Goal: Complete application form

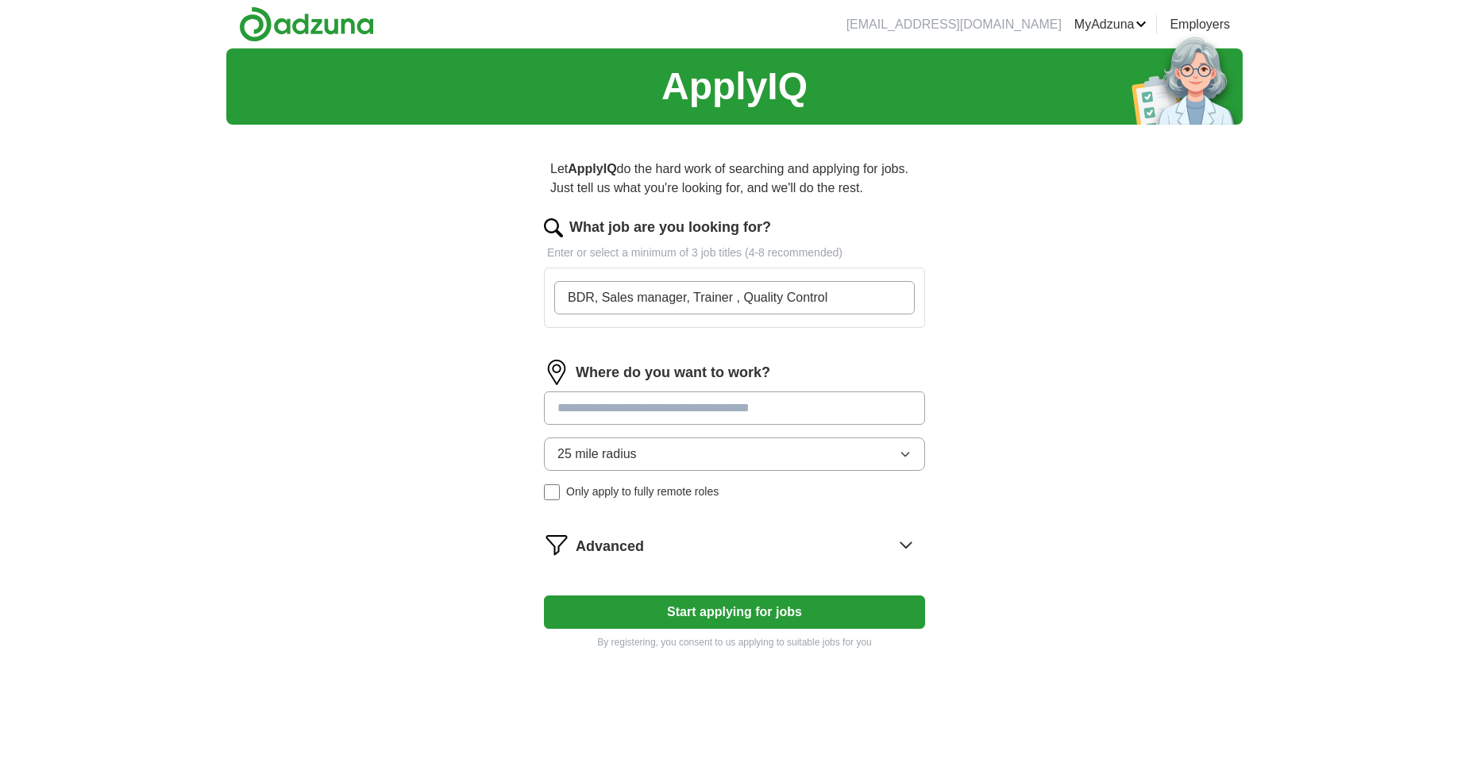
type input "BDR, Sales manager, Trainer , Quality Control"
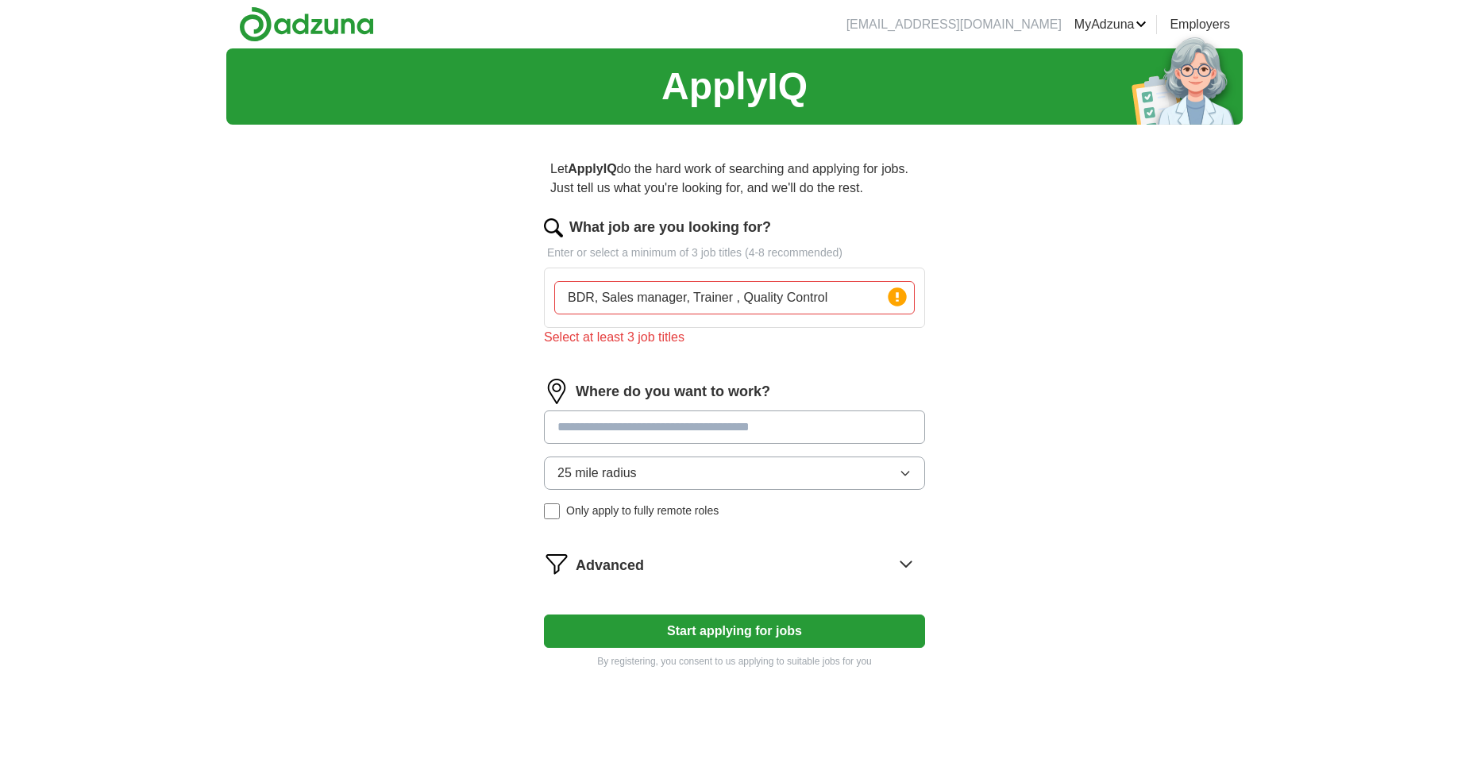
drag, startPoint x: 0, startPoint y: 0, endPoint x: 927, endPoint y: 327, distance: 982.7
click at [927, 327] on div "Let ApplyIQ do the hard work of searching and applying for jobs. Just tell us w…" at bounding box center [734, 413] width 508 height 553
click at [708, 300] on input "BDR, Sales manager, Trainer , Quality Control" at bounding box center [734, 297] width 360 height 33
click at [577, 422] on input at bounding box center [734, 427] width 381 height 33
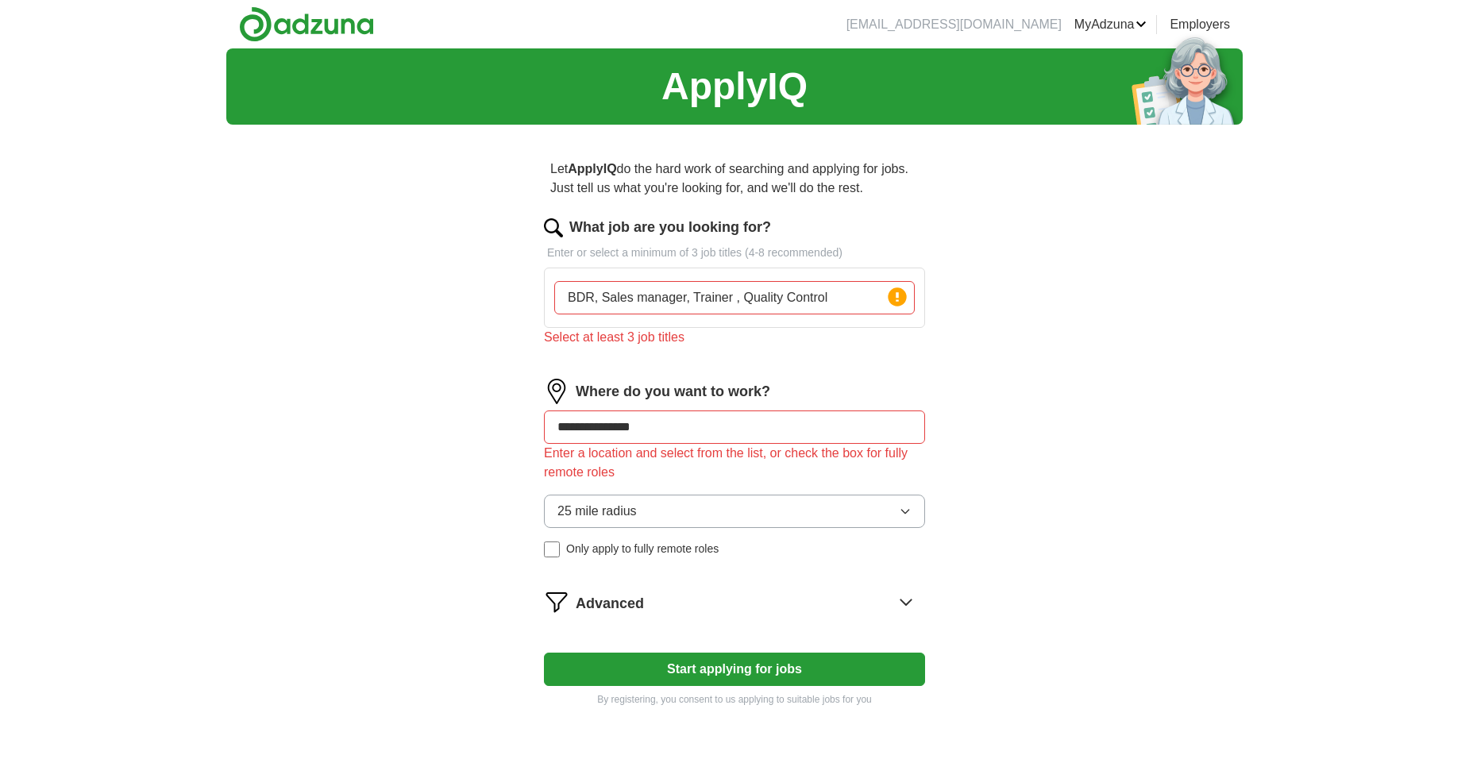
click at [621, 470] on div "**********" at bounding box center [734, 474] width 381 height 191
click at [676, 428] on input "**********" at bounding box center [734, 427] width 381 height 33
type input "**********"
click at [835, 300] on input "BDR, Sales manager, Trainer , Quality Control" at bounding box center [734, 297] width 360 height 33
type input "BDR, Sales manager, Trainer , Quality Control CSR"
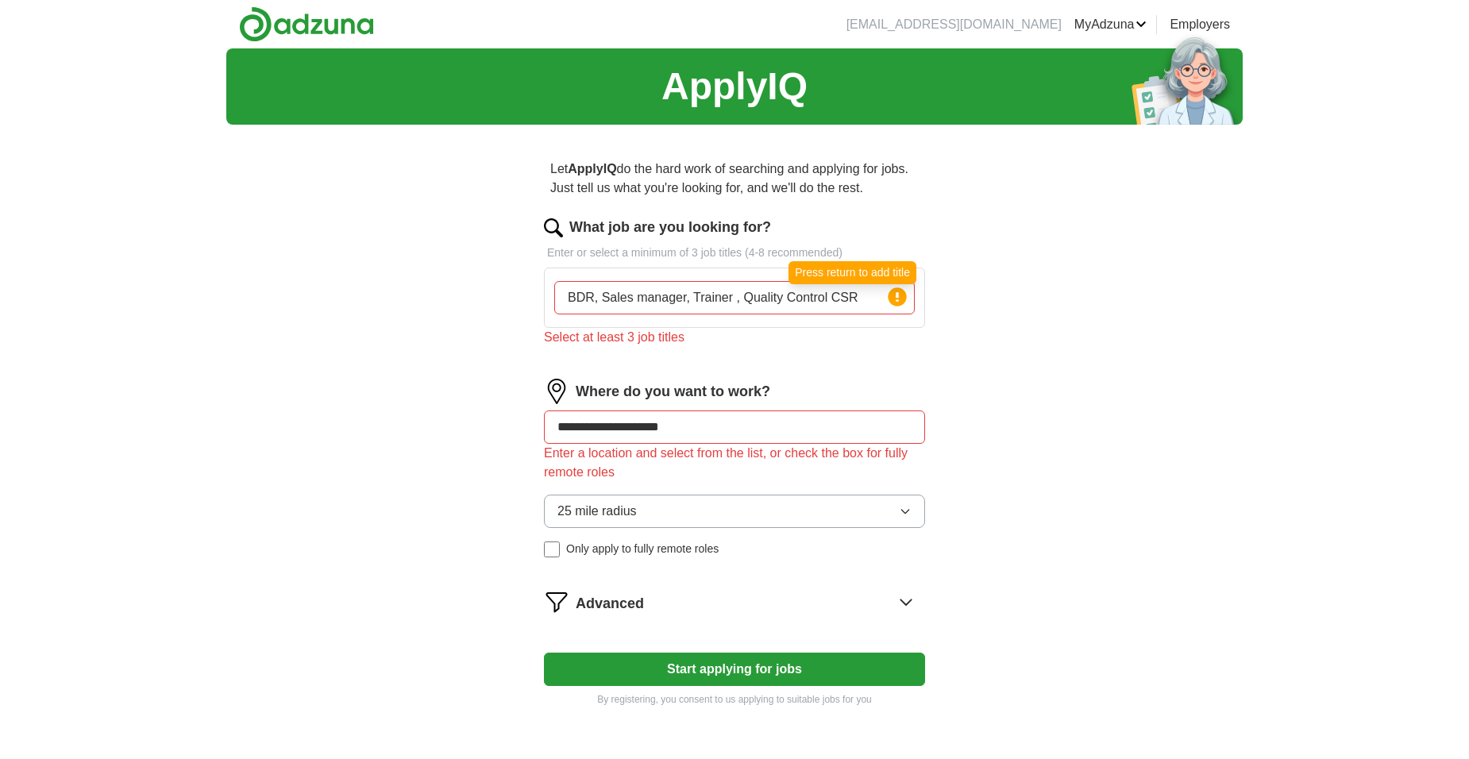
click at [904, 302] on circle at bounding box center [897, 296] width 18 height 18
click at [897, 298] on icon at bounding box center [897, 297] width 3 height 10
click at [815, 422] on input "**********" at bounding box center [734, 427] width 381 height 33
click at [549, 226] on img at bounding box center [553, 227] width 19 height 19
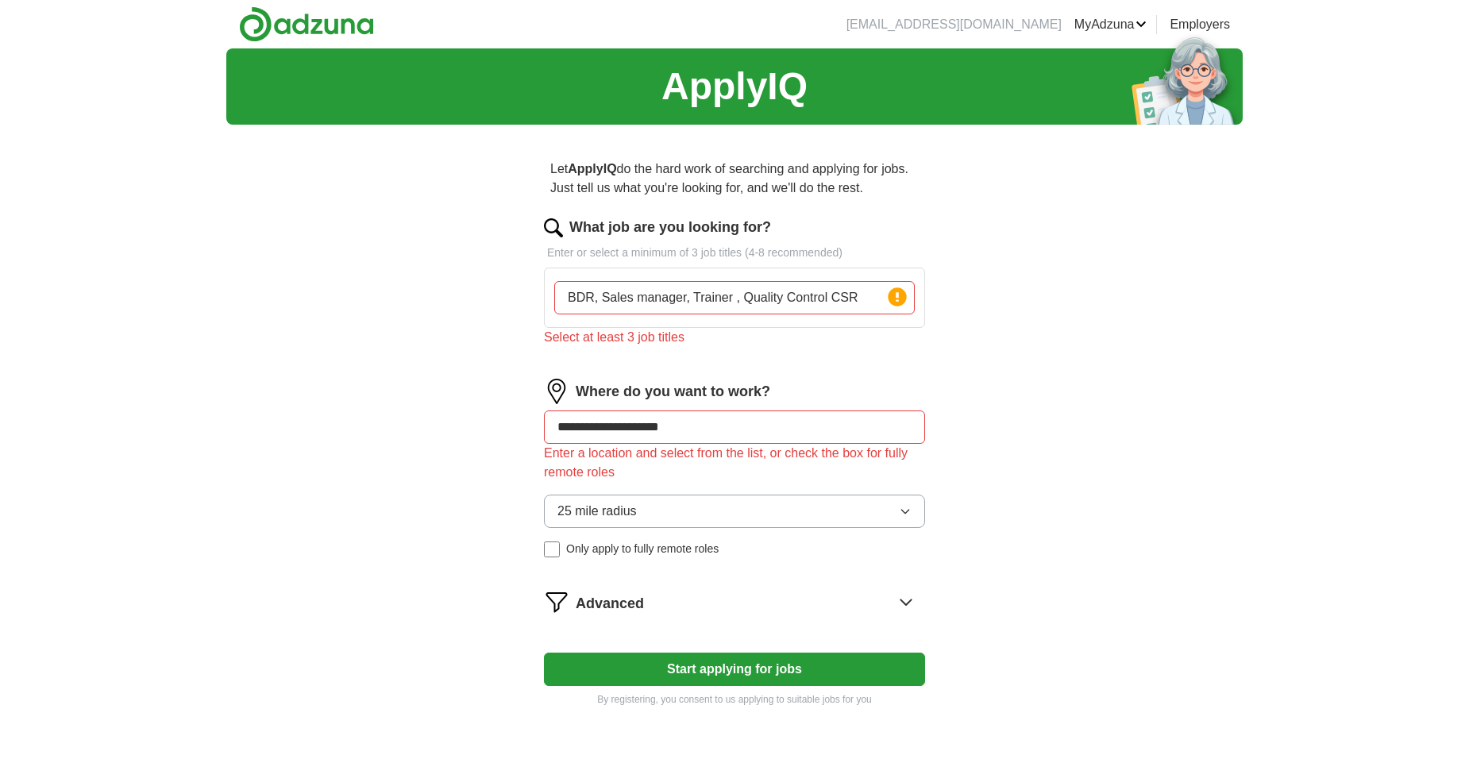
click at [696, 227] on label "What job are you looking for?" at bounding box center [670, 227] width 202 height 21
click at [696, 281] on input "BDR, Sales manager, Trainer , Quality Control CSR" at bounding box center [734, 297] width 360 height 33
click at [696, 227] on label "What job are you looking for?" at bounding box center [670, 227] width 202 height 21
click at [696, 281] on input "BDR, Sales manager, Trainer , Quality Control CSR" at bounding box center [734, 297] width 360 height 33
click at [578, 256] on p "Enter or select a minimum of 3 job titles (4-8 recommended)" at bounding box center [734, 253] width 381 height 17
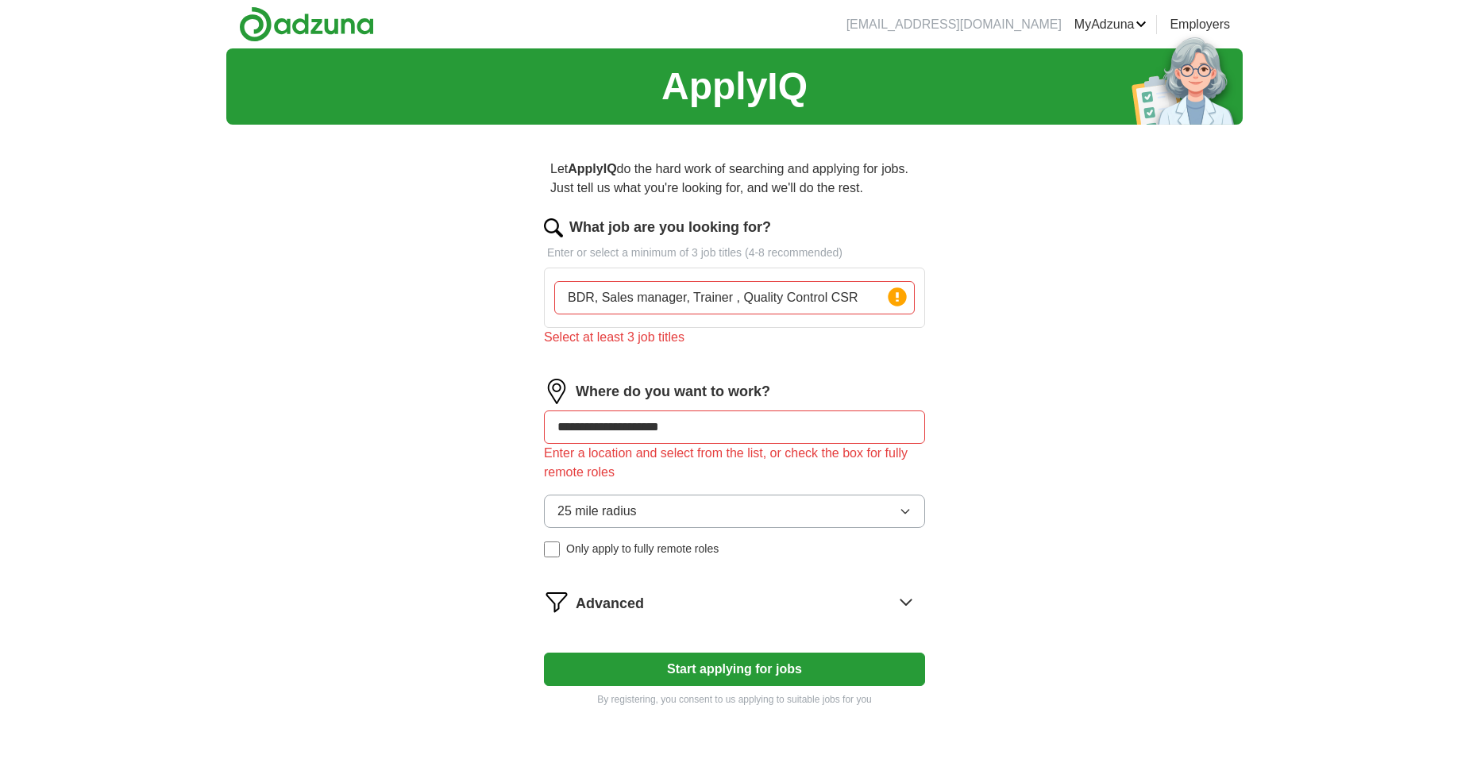
click at [902, 600] on icon at bounding box center [905, 601] width 25 height 25
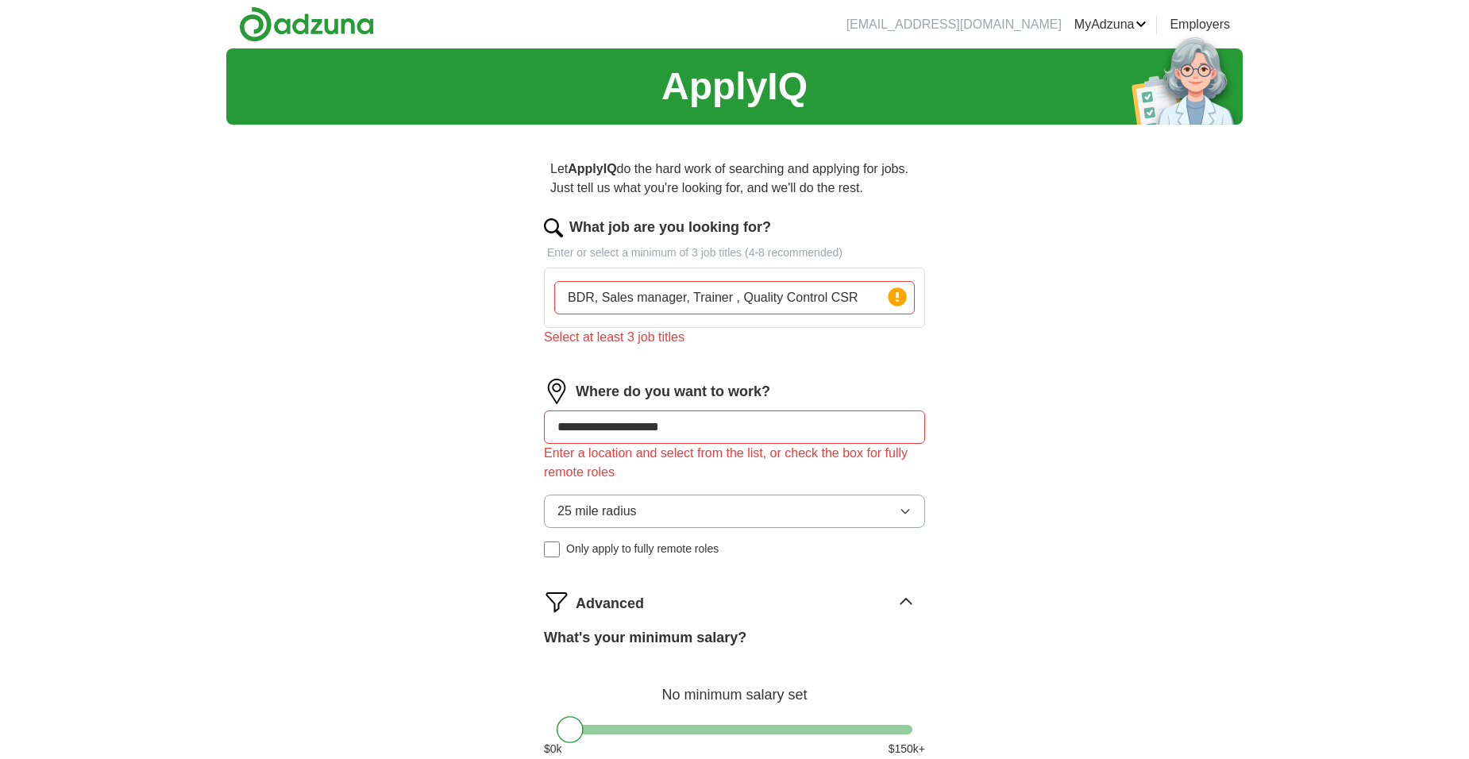
click at [781, 697] on div "No minimum salary set" at bounding box center [734, 687] width 381 height 38
click at [617, 730] on div at bounding box center [735, 730] width 356 height 10
click at [669, 725] on div at bounding box center [735, 730] width 356 height 10
click at [648, 724] on div "What's your minimum salary? At least $ 65k per year $ 0 k $ 150 k+" at bounding box center [734, 698] width 381 height 143
click at [635, 727] on div at bounding box center [735, 730] width 356 height 10
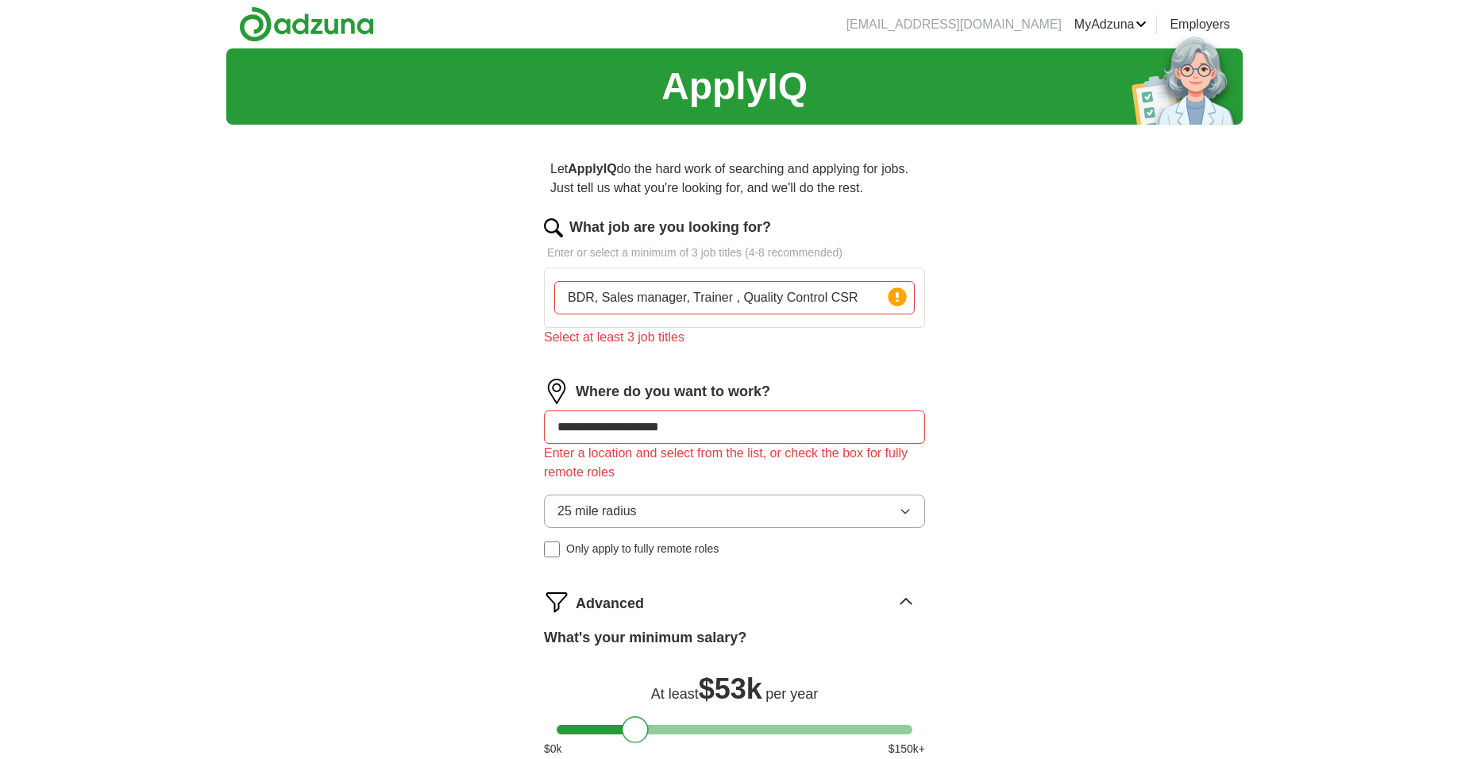
click at [622, 728] on div at bounding box center [635, 729] width 27 height 27
click at [615, 730] on div at bounding box center [735, 730] width 356 height 10
click at [620, 730] on div at bounding box center [613, 729] width 27 height 27
click at [630, 729] on div at bounding box center [735, 730] width 356 height 10
click at [649, 726] on div at bounding box center [735, 730] width 356 height 10
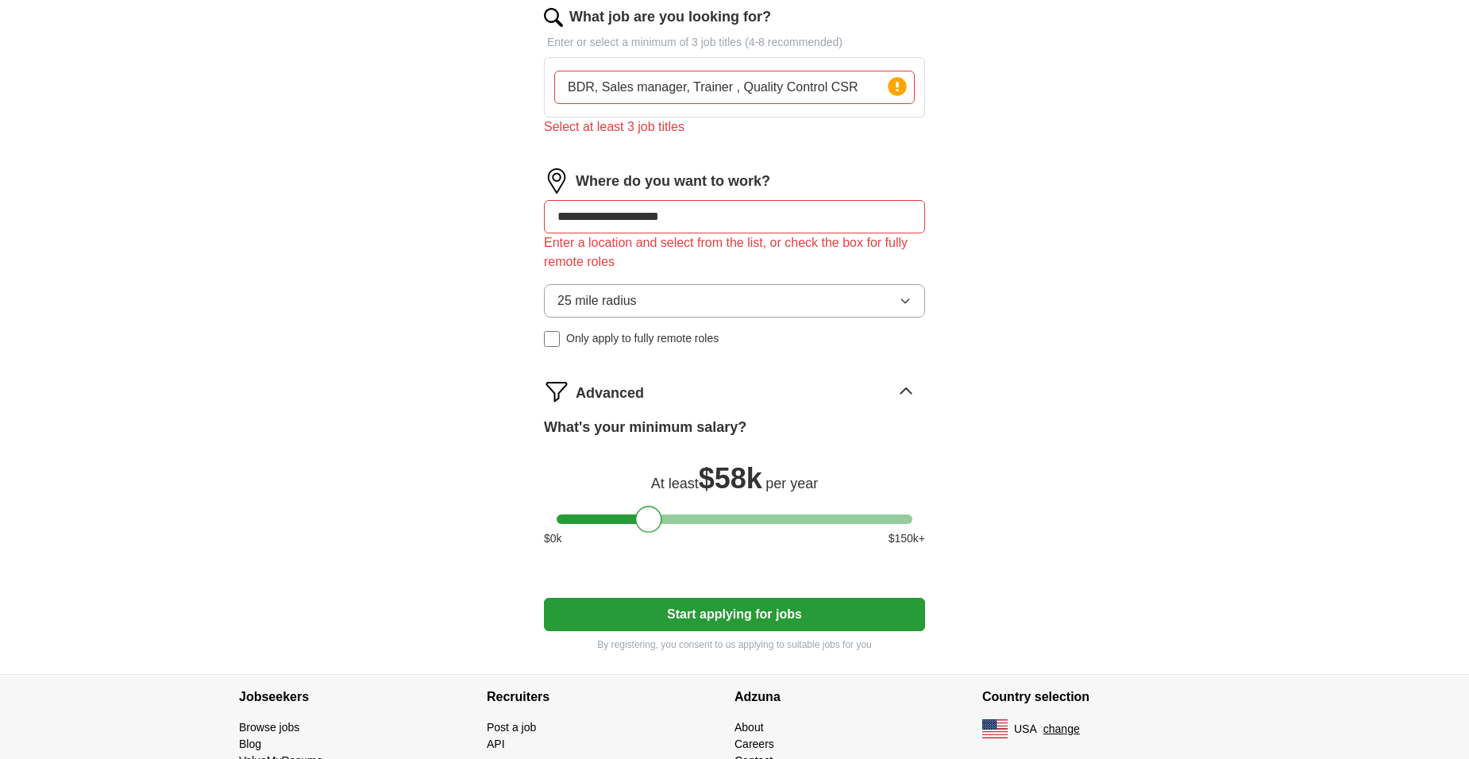
scroll to position [219, 0]
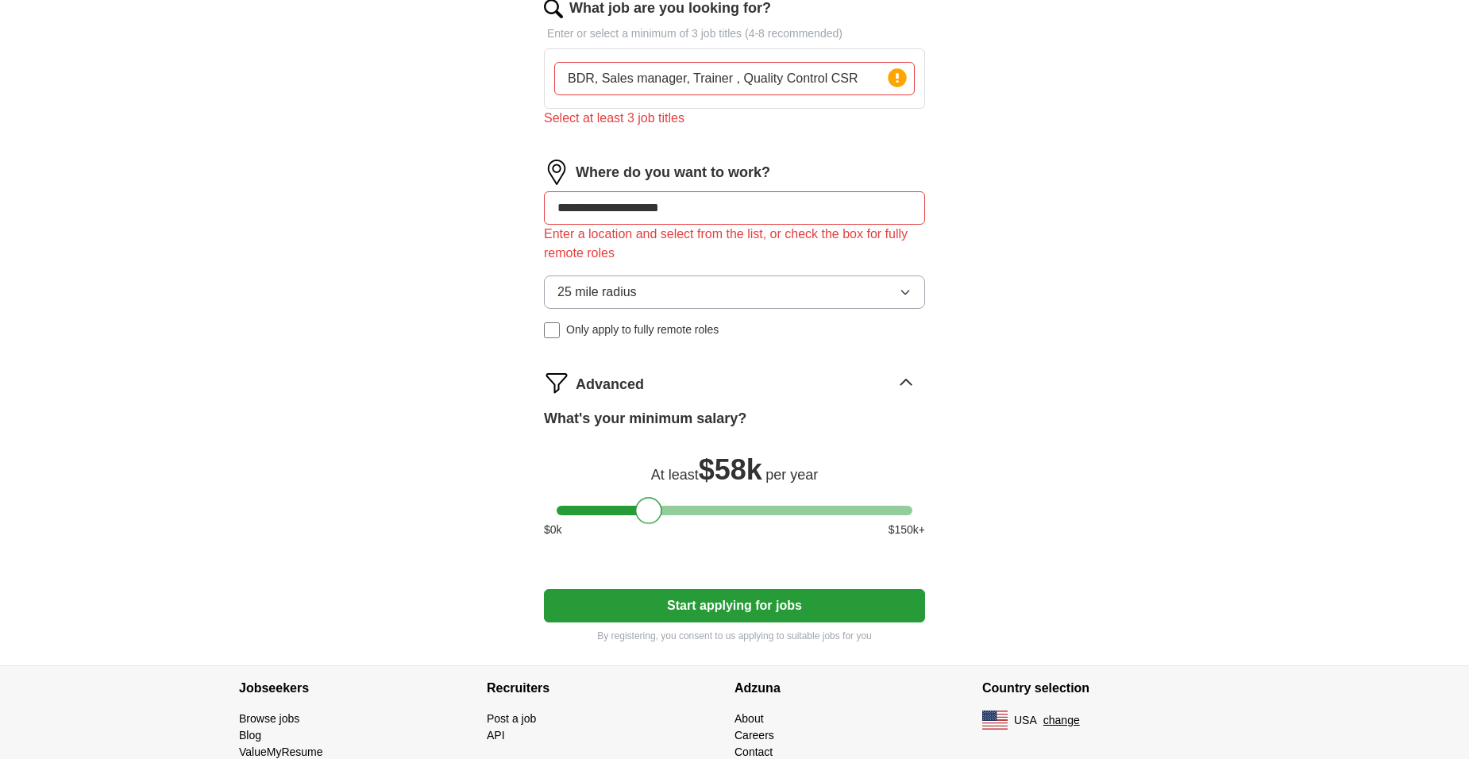
click at [661, 505] on div at bounding box center [648, 510] width 27 height 27
click at [663, 508] on div at bounding box center [735, 511] width 356 height 10
click at [692, 603] on button "Start applying for jobs" at bounding box center [734, 605] width 381 height 33
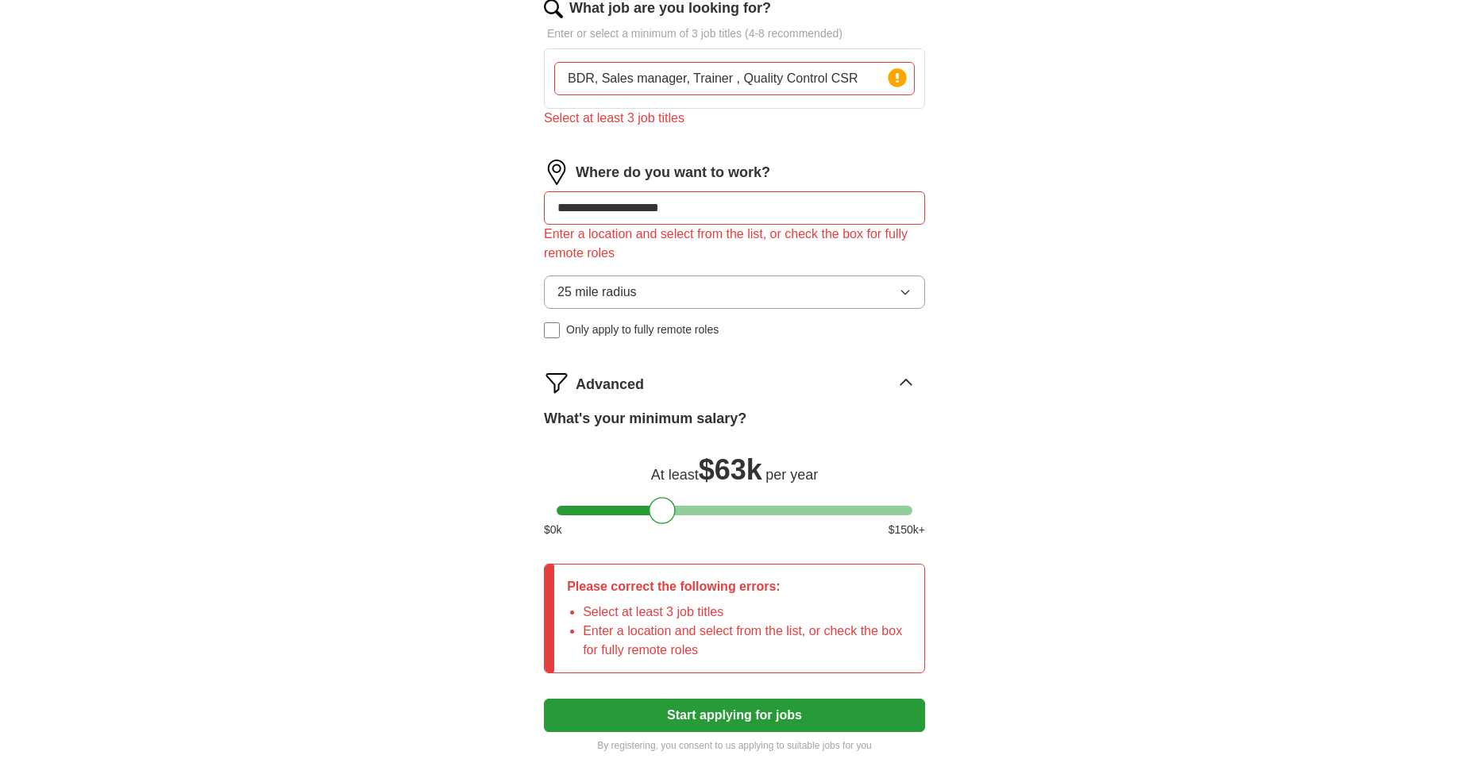
click at [554, 166] on img at bounding box center [556, 172] width 25 height 25
click at [854, 215] on input "**********" at bounding box center [734, 207] width 381 height 33
drag, startPoint x: 854, startPoint y: 214, endPoint x: 707, endPoint y: 202, distance: 146.7
click at [707, 202] on input "**********" at bounding box center [734, 207] width 381 height 33
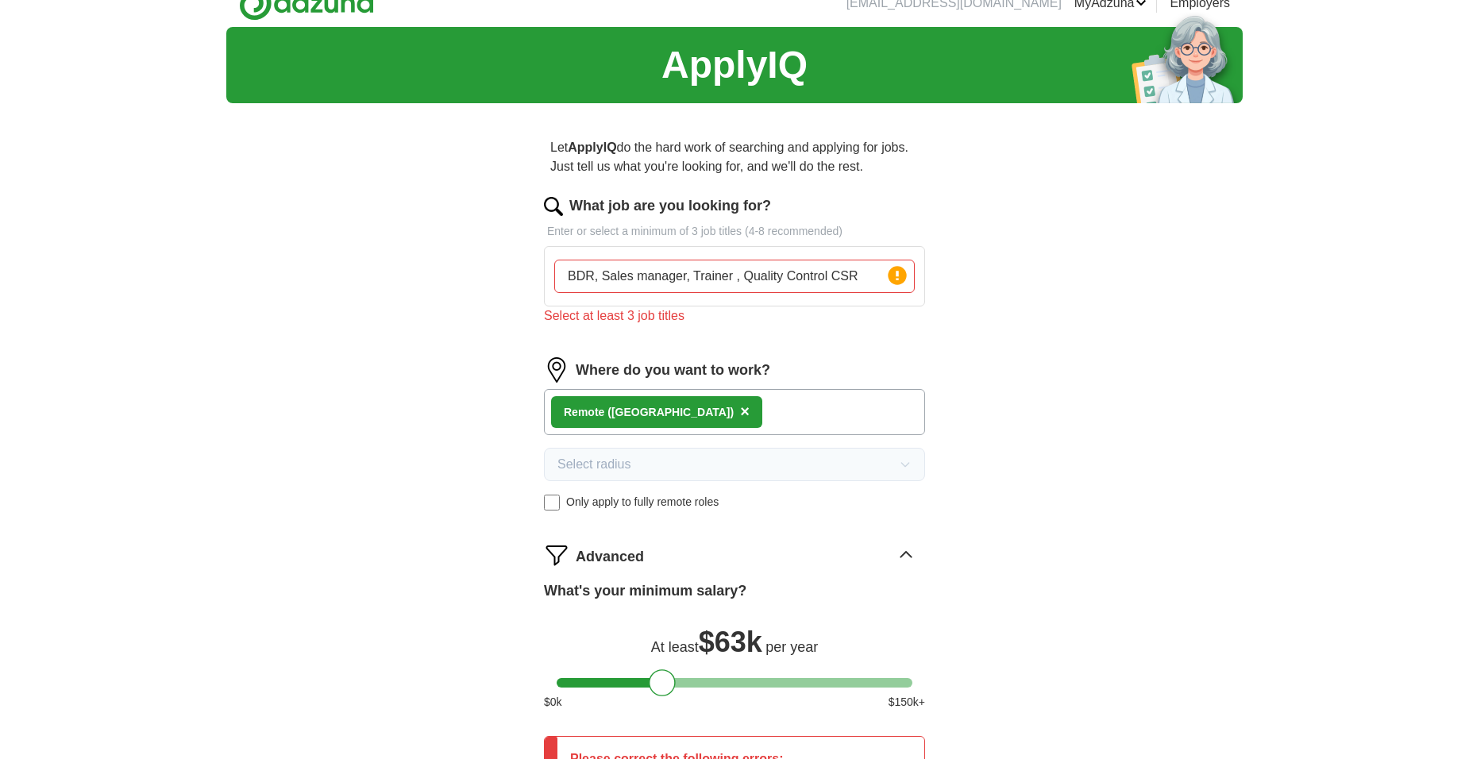
scroll to position [0, 0]
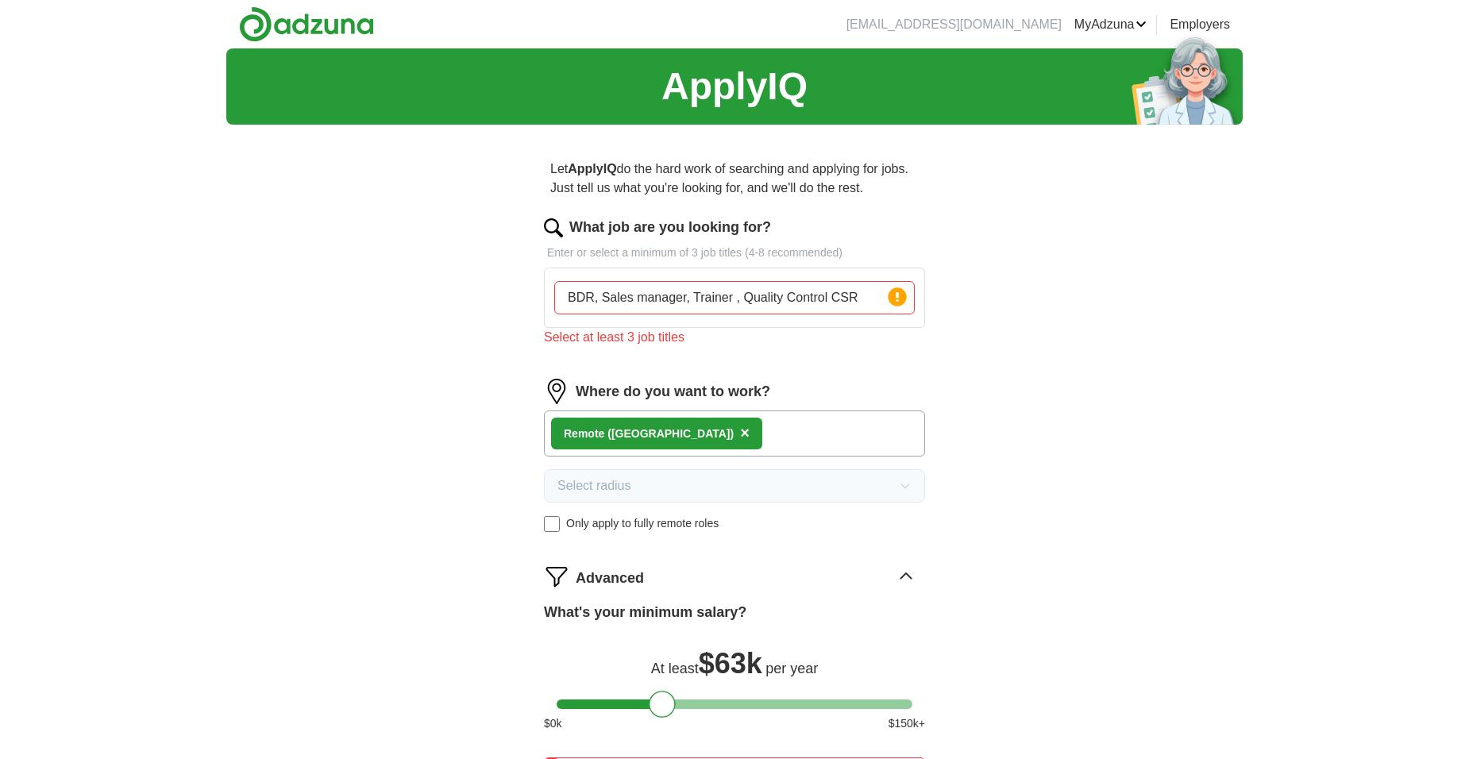
click at [549, 227] on img at bounding box center [553, 227] width 19 height 19
click at [585, 344] on div "Select at least 3 job titles" at bounding box center [734, 337] width 381 height 19
click at [893, 293] on circle at bounding box center [897, 296] width 18 height 18
drag, startPoint x: 889, startPoint y: 293, endPoint x: 876, endPoint y: 294, distance: 12.7
click at [876, 294] on input "BDR, Sales manager, Trainer , Quality Control CSR" at bounding box center [734, 297] width 360 height 33
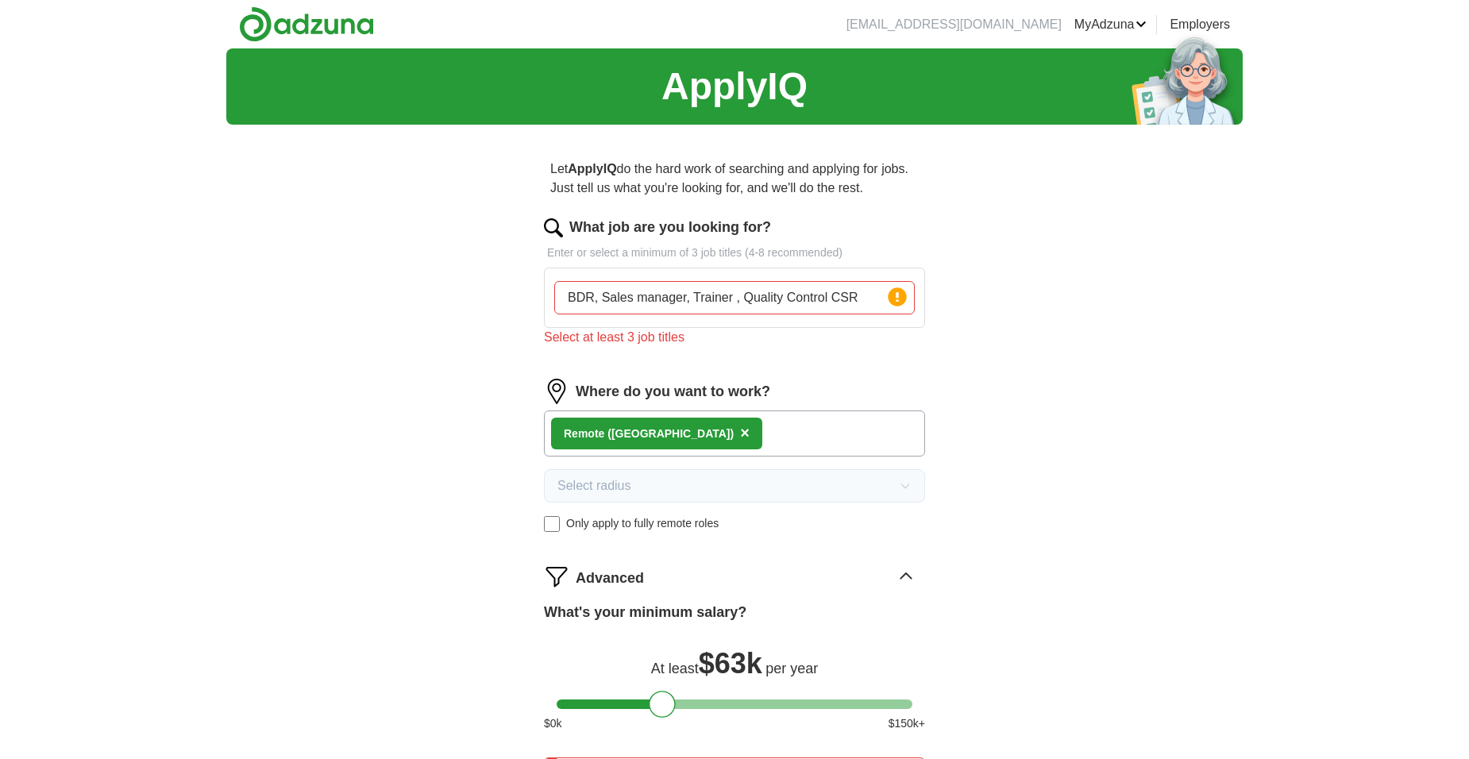
click at [597, 172] on strong "ApplyIQ" at bounding box center [592, 168] width 48 height 13
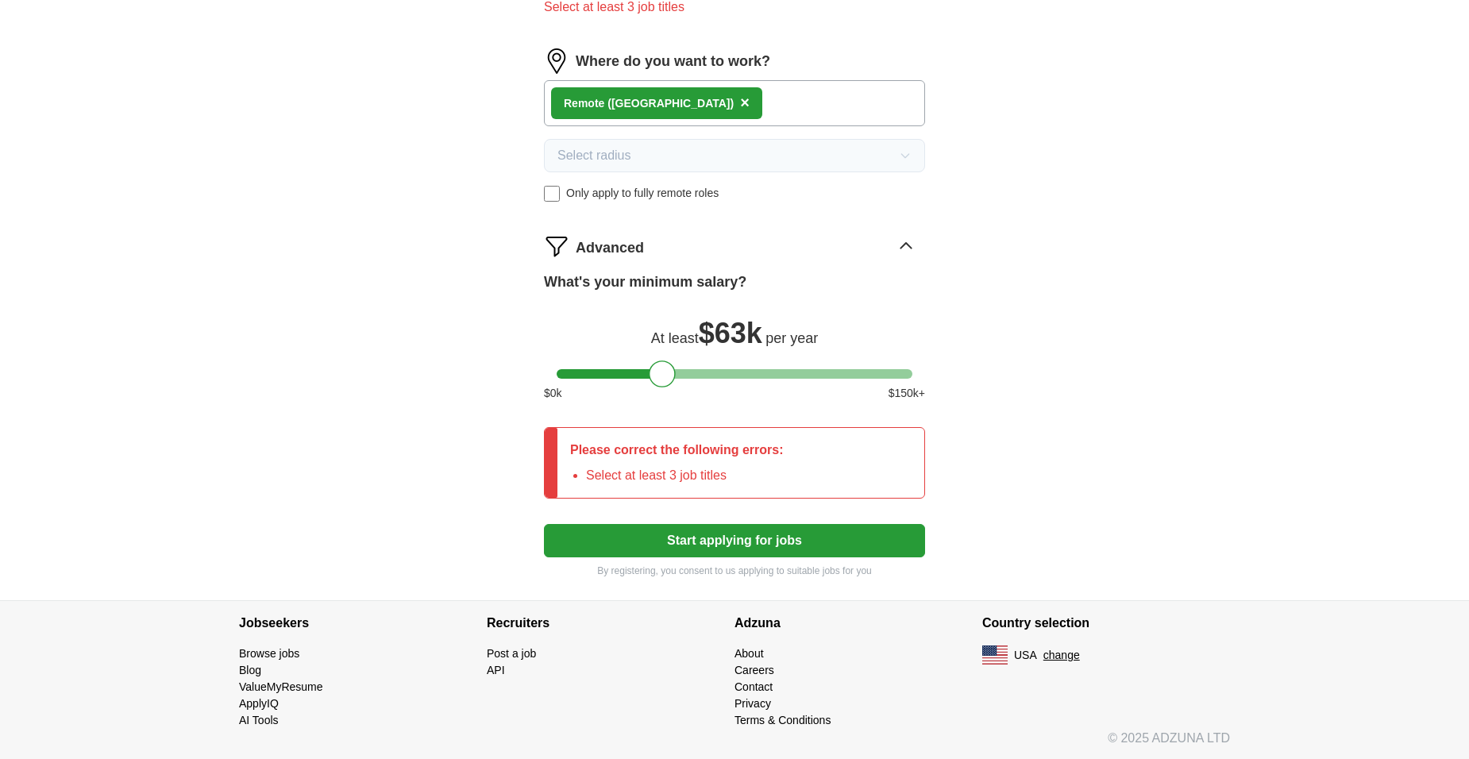
scroll to position [332, 0]
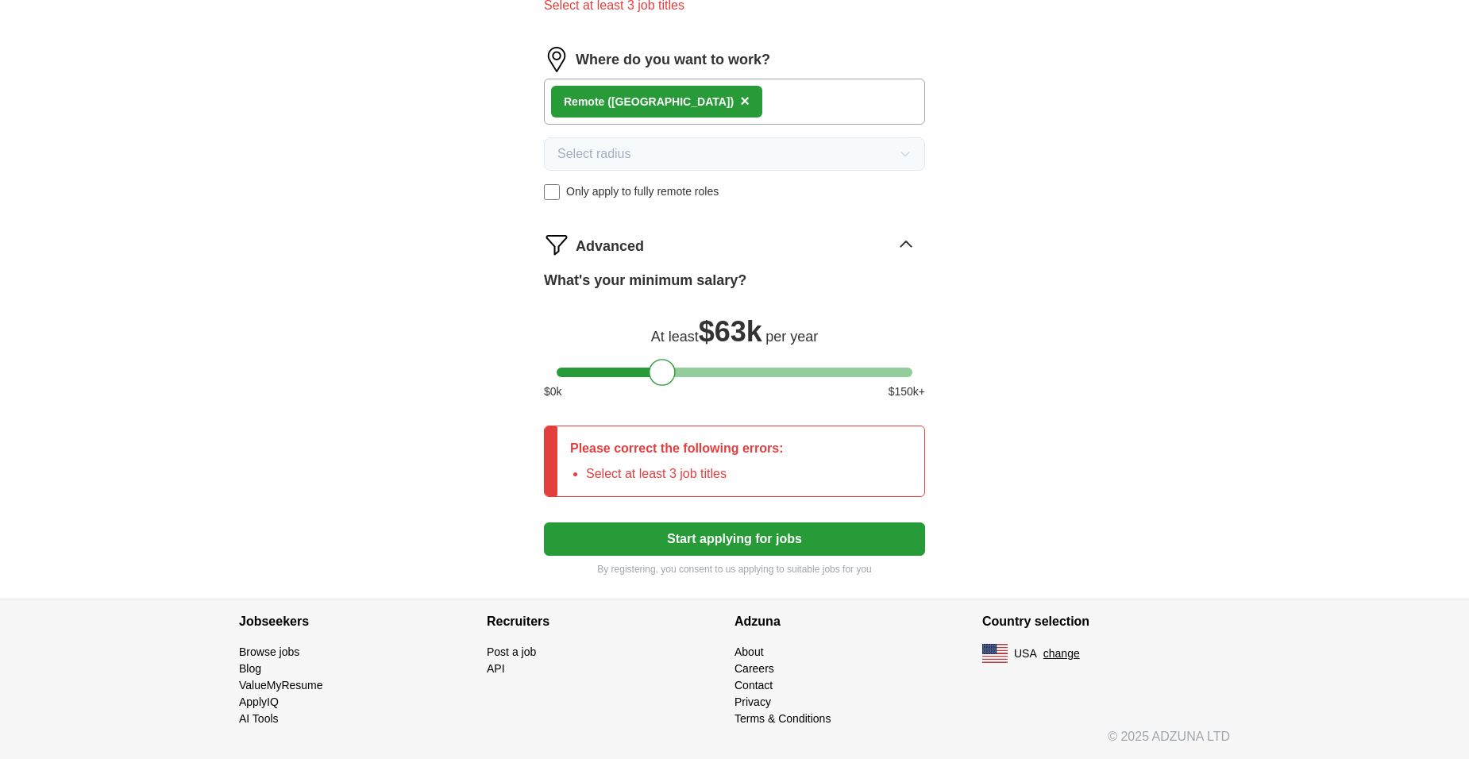
click at [607, 536] on button "Start applying for jobs" at bounding box center [734, 538] width 381 height 33
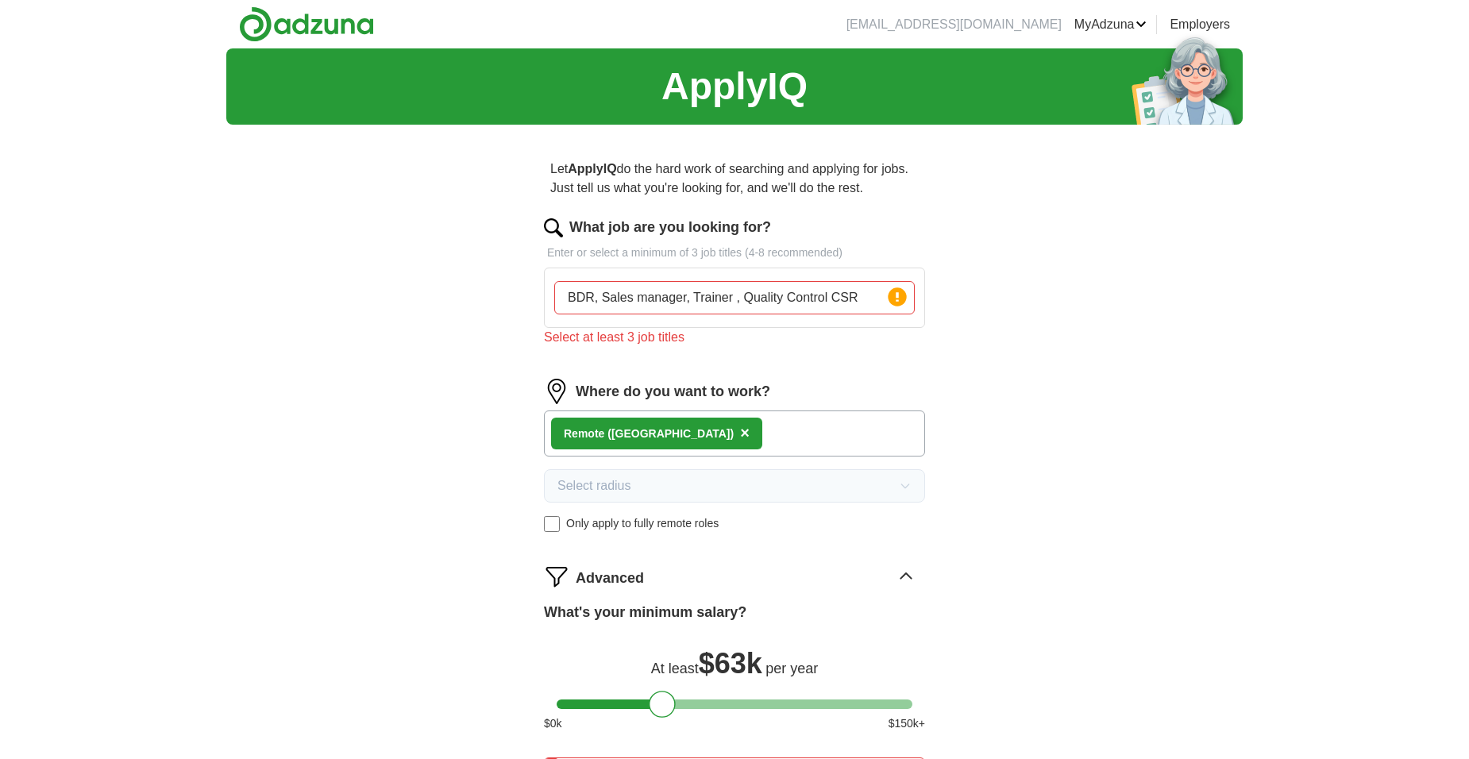
drag, startPoint x: 865, startPoint y: 302, endPoint x: 254, endPoint y: 297, distance: 610.6
click at [265, 291] on div "ApplyIQ Let ApplyIQ do the hard work of searching and applying for jobs. Just t…" at bounding box center [734, 489] width 1016 height 882
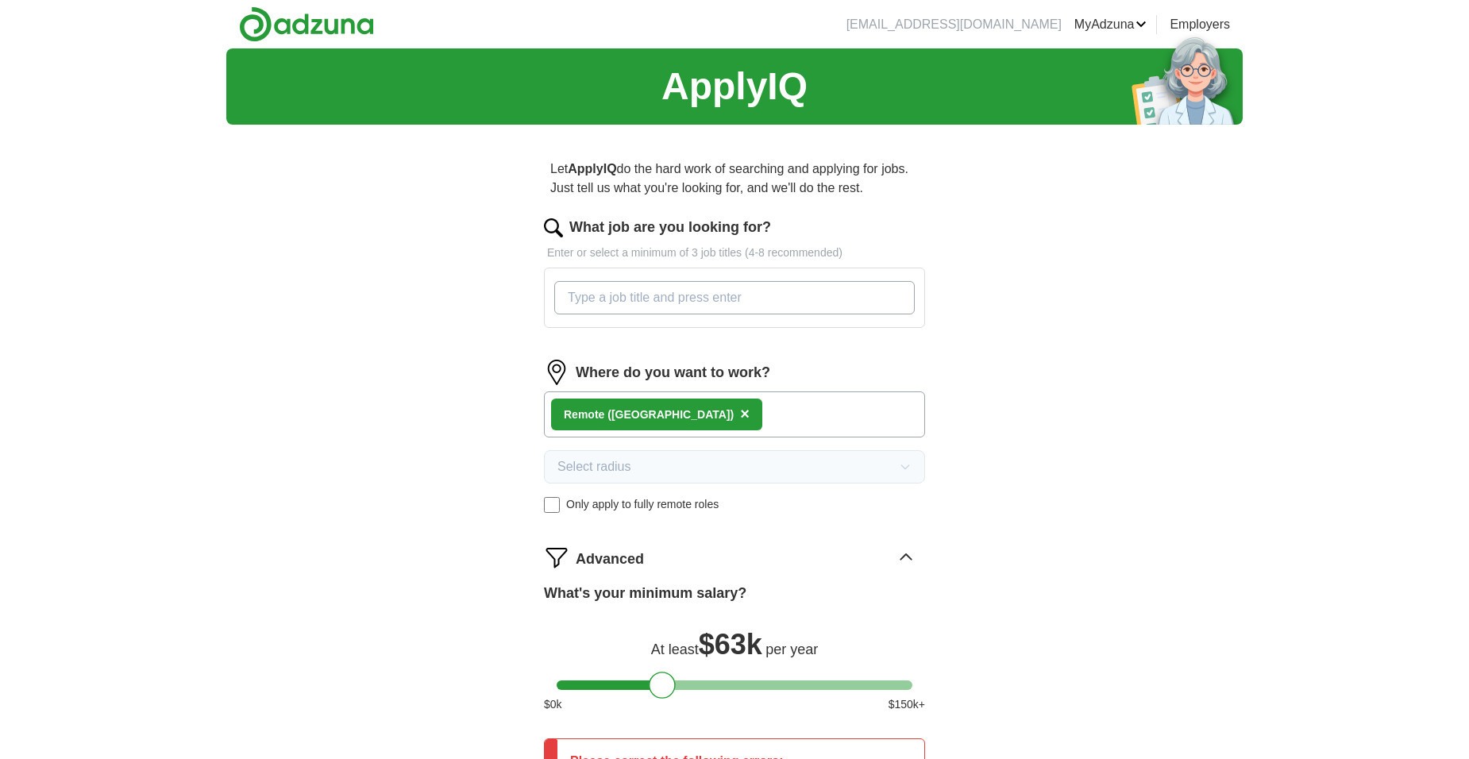
type input "="
click at [548, 226] on img at bounding box center [553, 227] width 19 height 19
click at [580, 296] on input "What job are you looking for?" at bounding box center [734, 297] width 360 height 33
drag, startPoint x: 575, startPoint y: 293, endPoint x: 570, endPoint y: 276, distance: 17.3
click at [572, 281] on input "What job are you looking for?" at bounding box center [734, 297] width 360 height 33
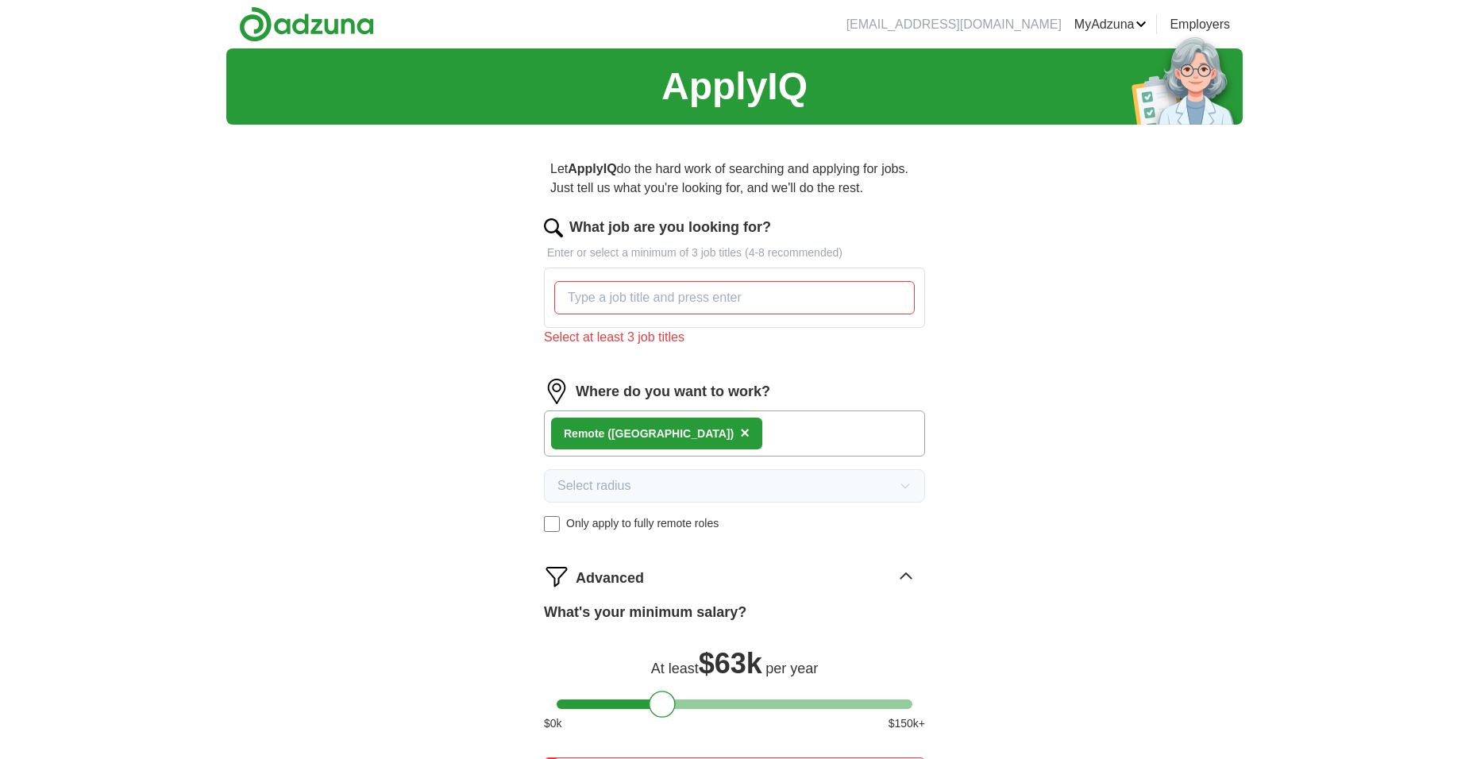
click at [562, 250] on p "Enter or select a minimum of 3 job titles (4-8 recommended)" at bounding box center [734, 253] width 381 height 17
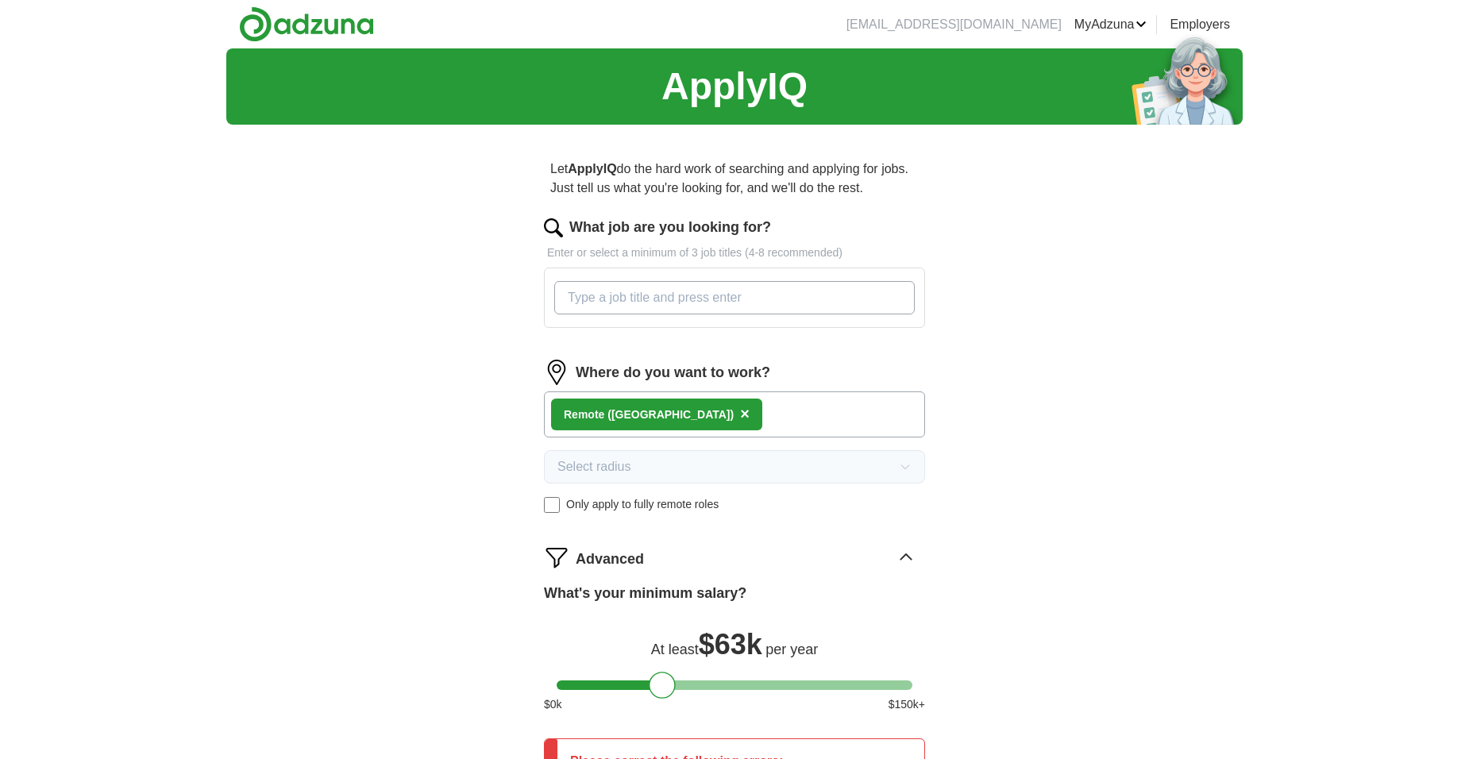
click at [570, 297] on input "What job are you looking for?" at bounding box center [734, 297] width 360 height 33
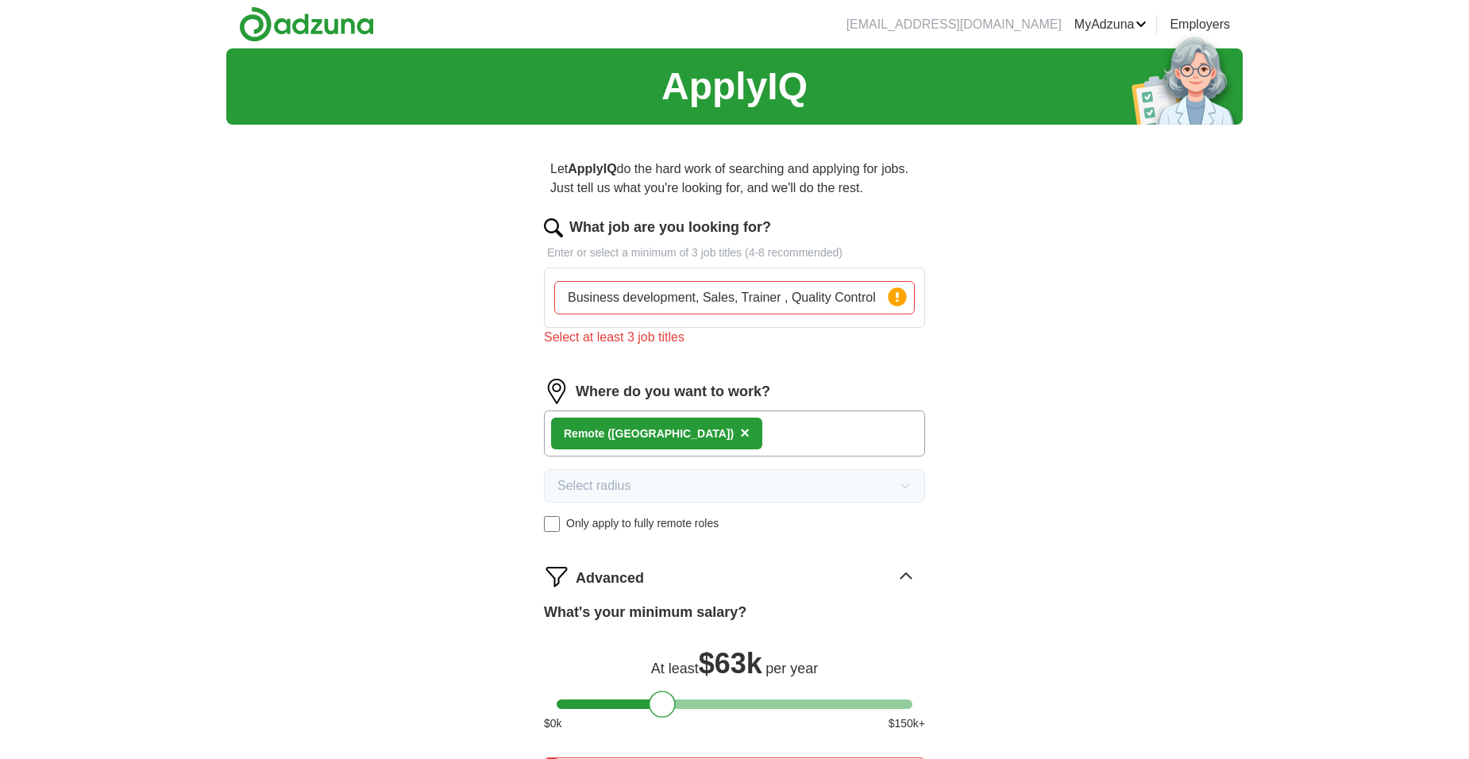
drag, startPoint x: 993, startPoint y: 196, endPoint x: 722, endPoint y: 348, distance: 310.3
click at [723, 349] on div "What job are you looking for? Enter or select a minimum of 3 job titles (4-8 re…" at bounding box center [734, 288] width 381 height 143
click at [640, 344] on div "What job are you looking for? Enter or select a minimum of 3 job titles (4-8 re…" at bounding box center [734, 288] width 381 height 143
drag, startPoint x: 640, startPoint y: 344, endPoint x: 551, endPoint y: 224, distance: 149.3
click at [551, 224] on img at bounding box center [553, 227] width 19 height 19
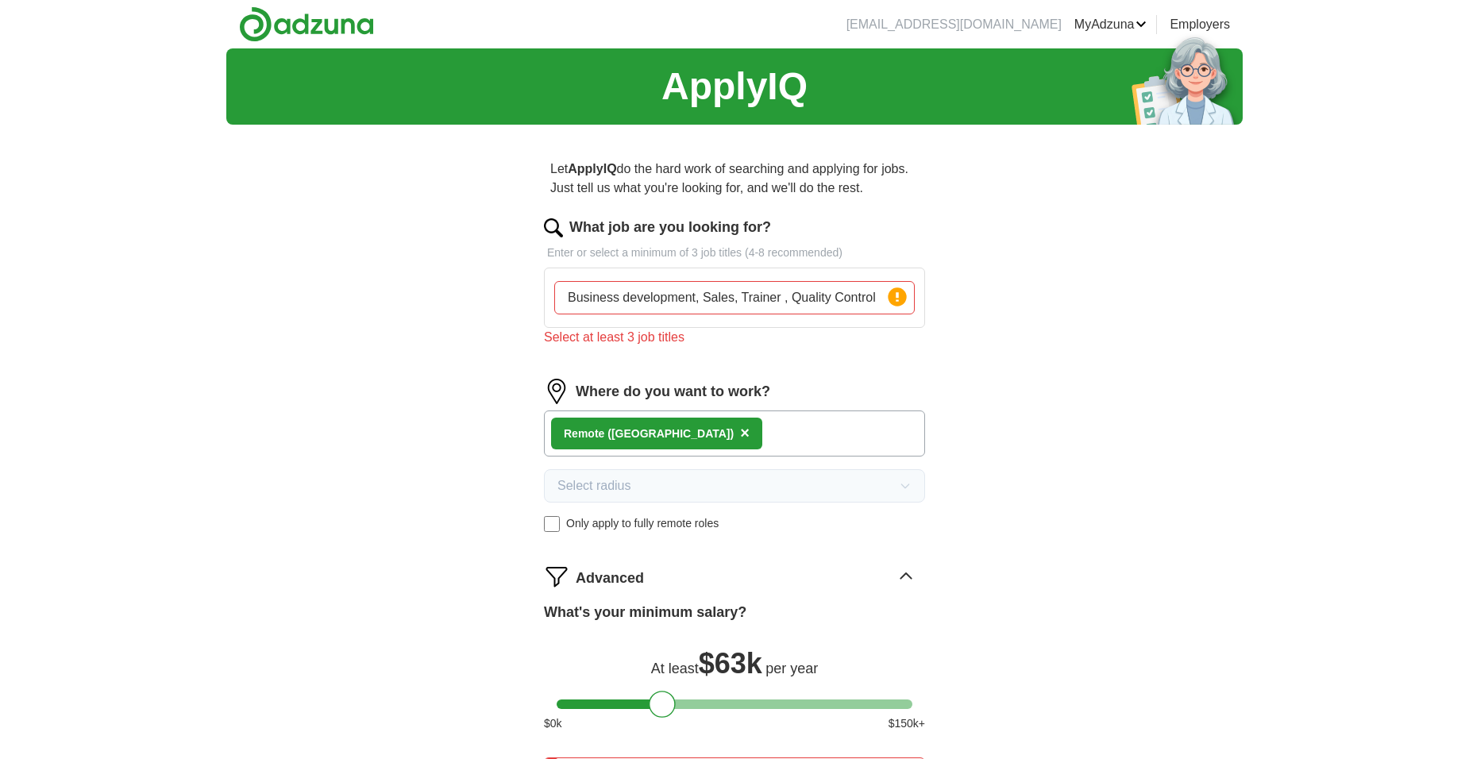
click at [625, 226] on label "What job are you looking for?" at bounding box center [670, 227] width 202 height 21
click at [625, 281] on input "Business development, Sales, Trainer , Quality Control" at bounding box center [734, 297] width 360 height 33
click at [626, 226] on label "What job are you looking for?" at bounding box center [670, 227] width 202 height 21
click at [626, 281] on input "Business development, Sales, Trainer , Quality Control" at bounding box center [734, 297] width 360 height 33
drag, startPoint x: 626, startPoint y: 226, endPoint x: 600, endPoint y: 167, distance: 64.3
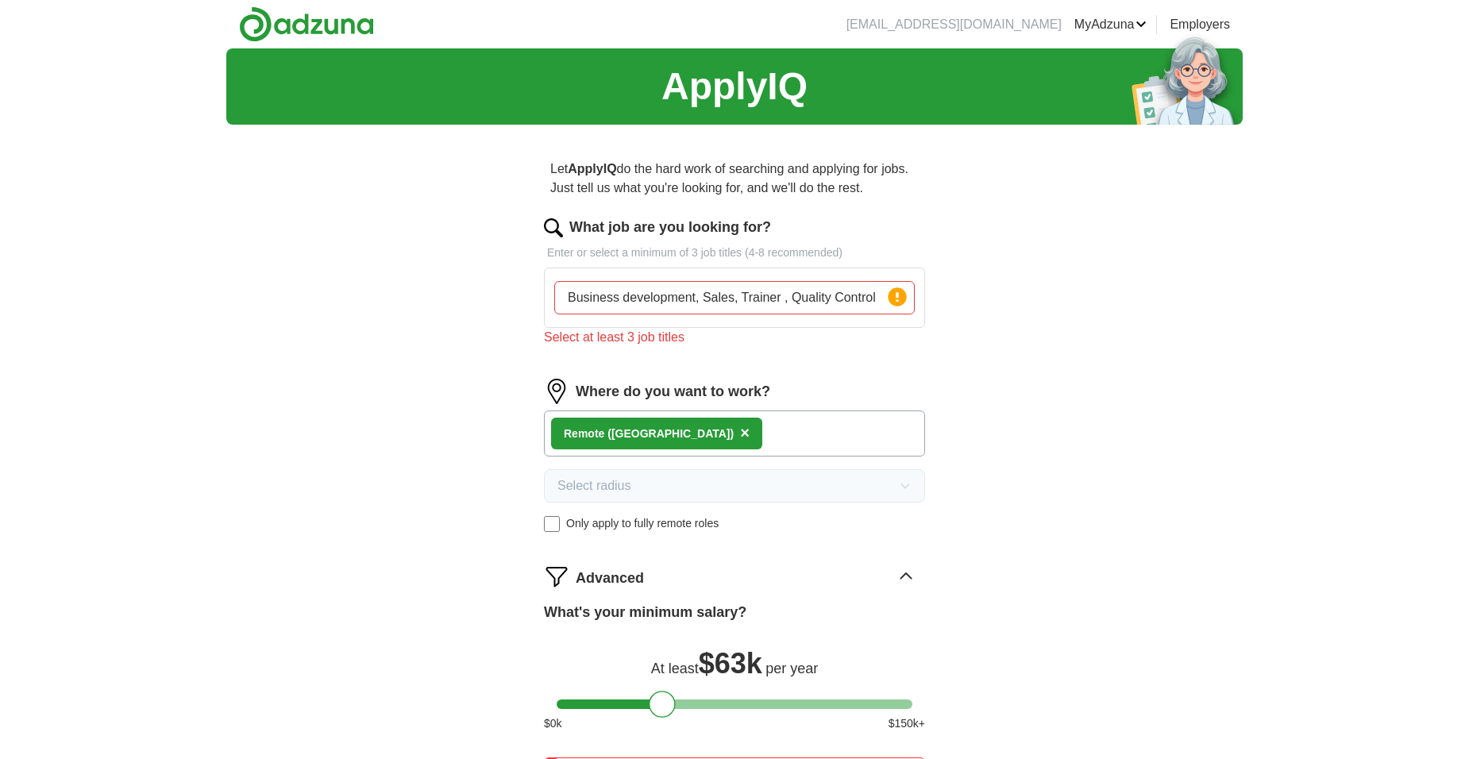
click at [600, 167] on strong "ApplyIQ" at bounding box center [592, 168] width 48 height 13
click at [898, 292] on circle at bounding box center [897, 296] width 18 height 18
click at [878, 296] on input "Business development, Sales, Trainer , Quality Control" at bounding box center [734, 297] width 360 height 33
type input "B"
click at [902, 557] on form "What job are you looking for? Enter or select a minimum of 3 job titles (4-8 re…" at bounding box center [734, 563] width 381 height 692
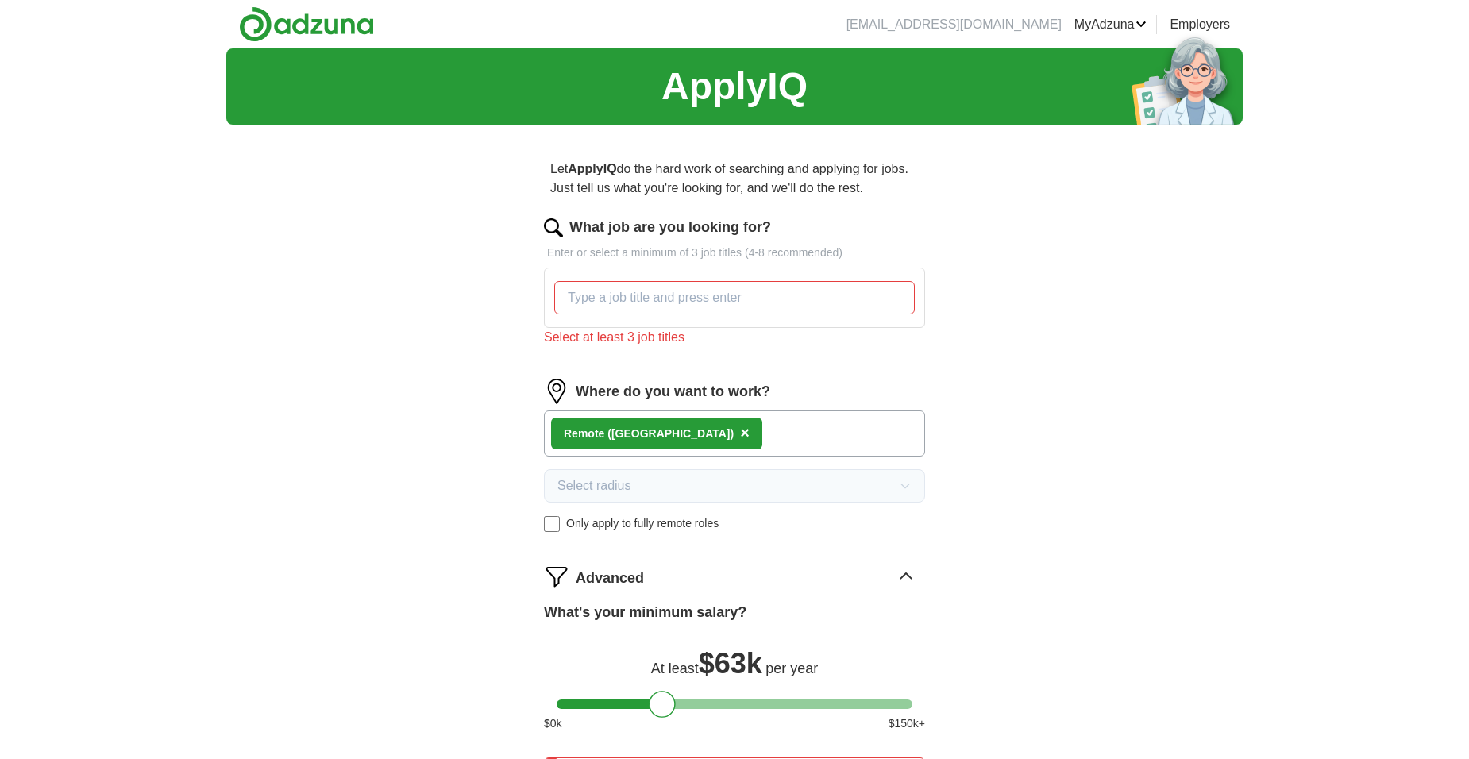
click at [901, 556] on form "What job are you looking for? Enter or select a minimum of 3 job titles (4-8 re…" at bounding box center [734, 563] width 381 height 692
click at [575, 297] on input "What job are you looking for?" at bounding box center [734, 297] width 360 height 33
click at [554, 249] on p "Enter or select a minimum of 3 job titles (4-8 recommended)" at bounding box center [734, 253] width 381 height 17
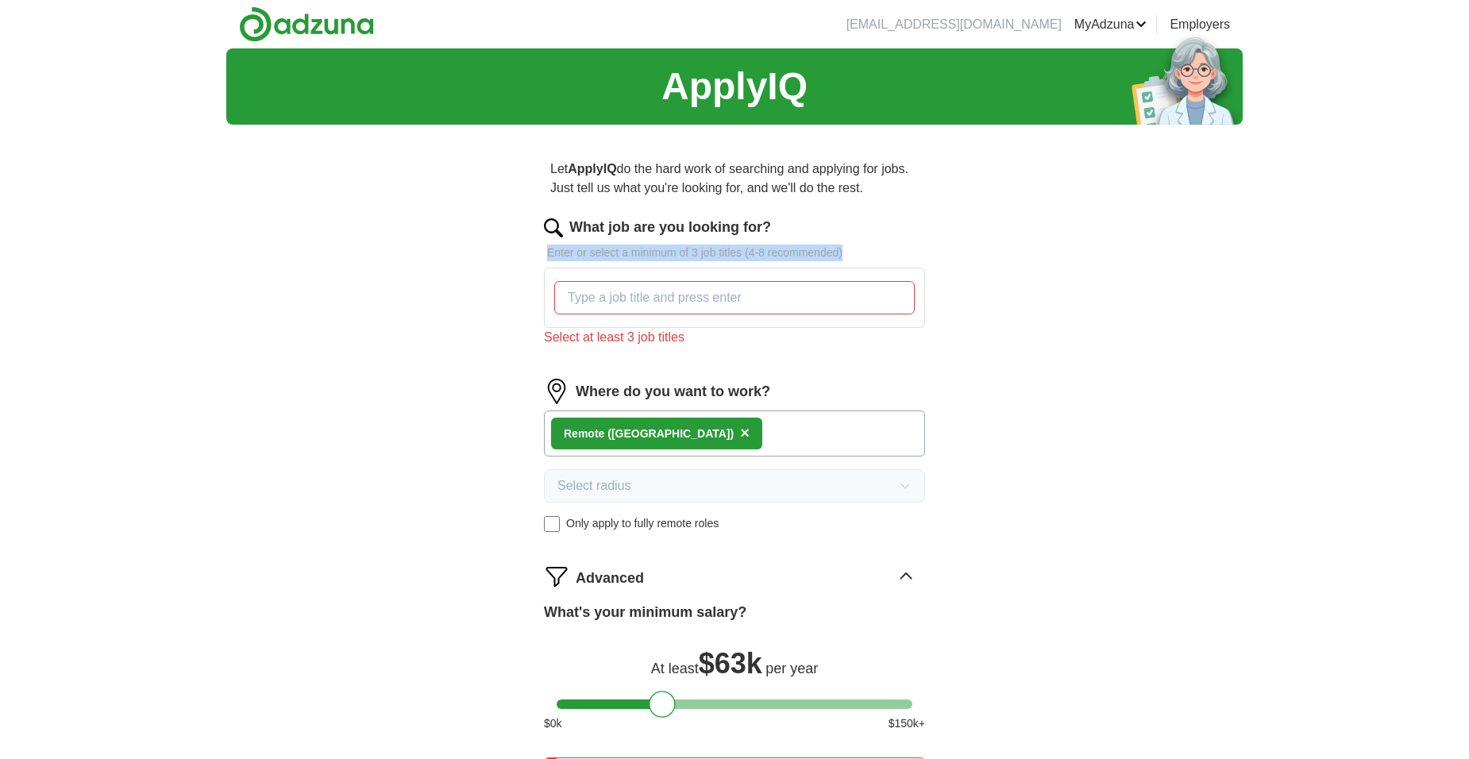
click at [554, 249] on p "Enter or select a minimum of 3 job titles (4-8 recommended)" at bounding box center [734, 253] width 381 height 17
click at [553, 249] on p "Enter or select a minimum of 3 job titles (4-8 recommended)" at bounding box center [734, 253] width 381 height 17
click at [554, 222] on img at bounding box center [553, 227] width 19 height 19
click at [571, 295] on input "What job are you looking for?" at bounding box center [734, 297] width 360 height 33
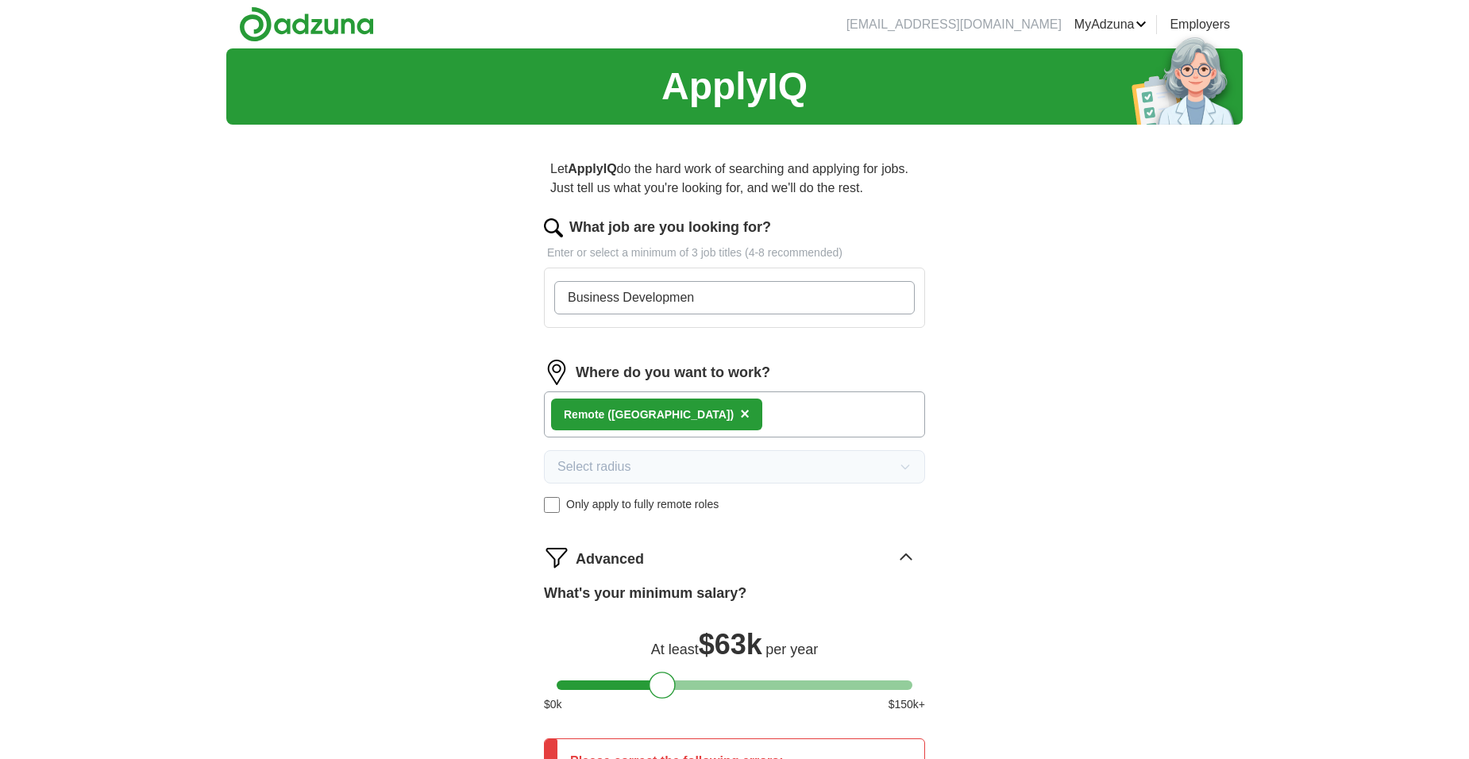
type input "Business Development"
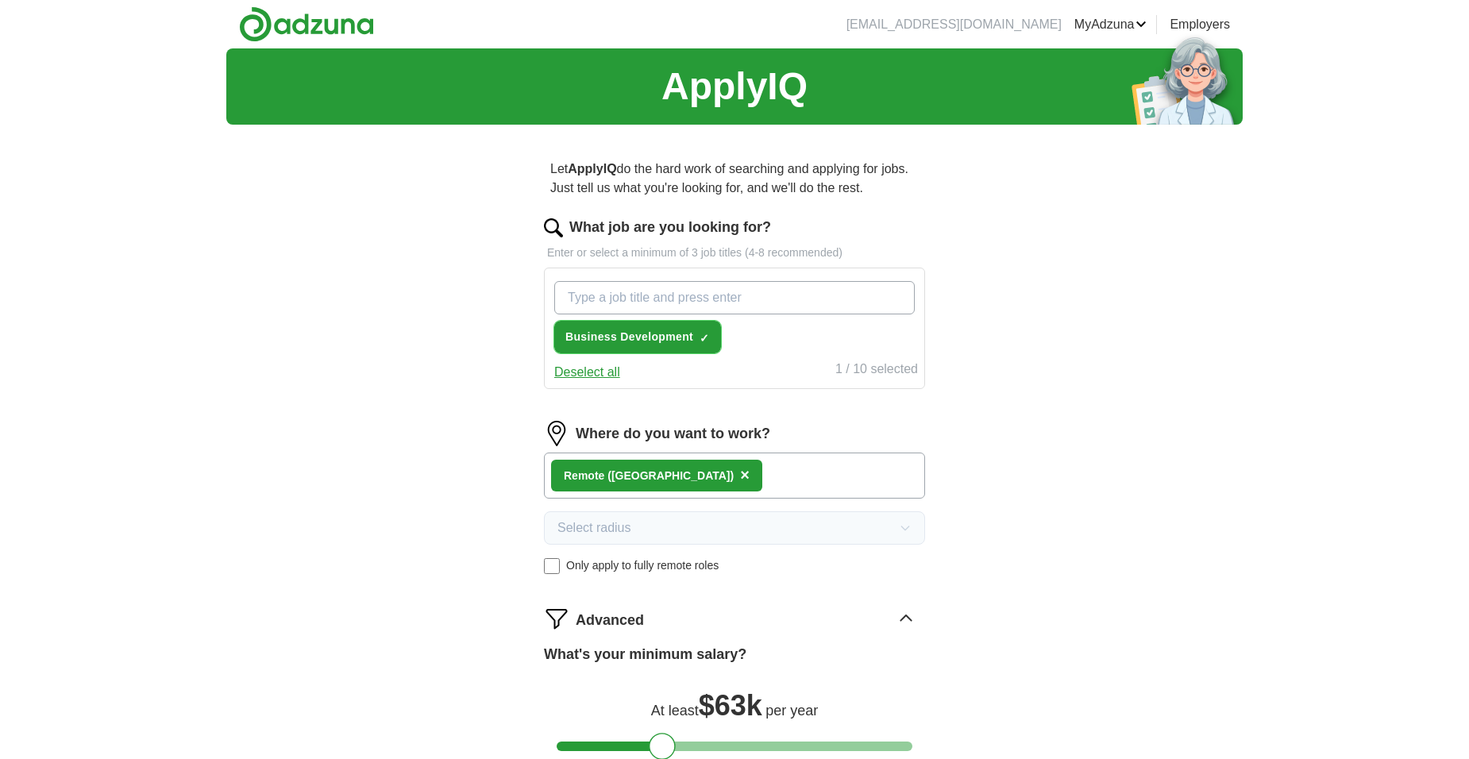
click at [599, 335] on span "Business Development" at bounding box center [629, 337] width 128 height 17
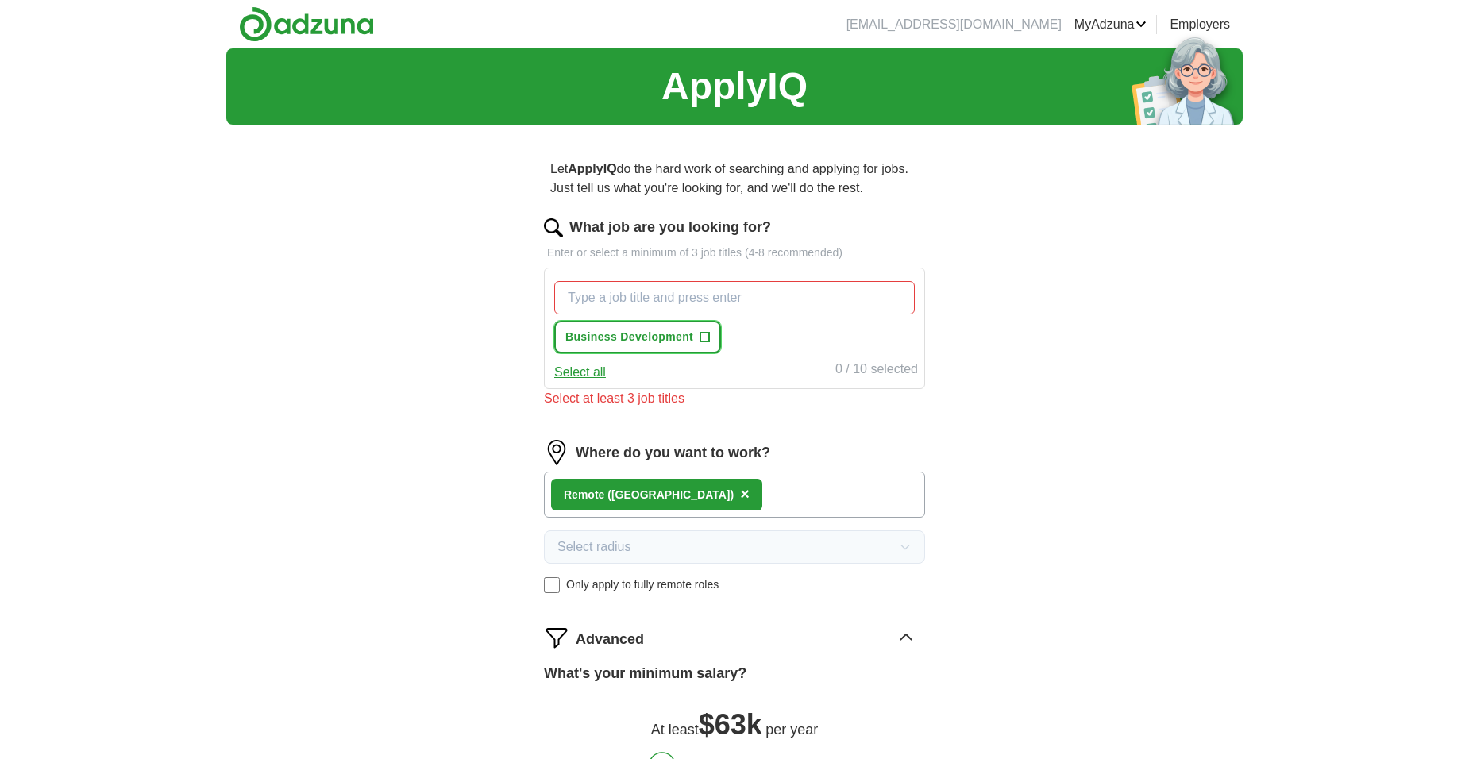
click at [554, 321] on button "Business Development +" at bounding box center [637, 337] width 167 height 33
click at [587, 300] on input "What job are you looking for?" at bounding box center [734, 297] width 360 height 33
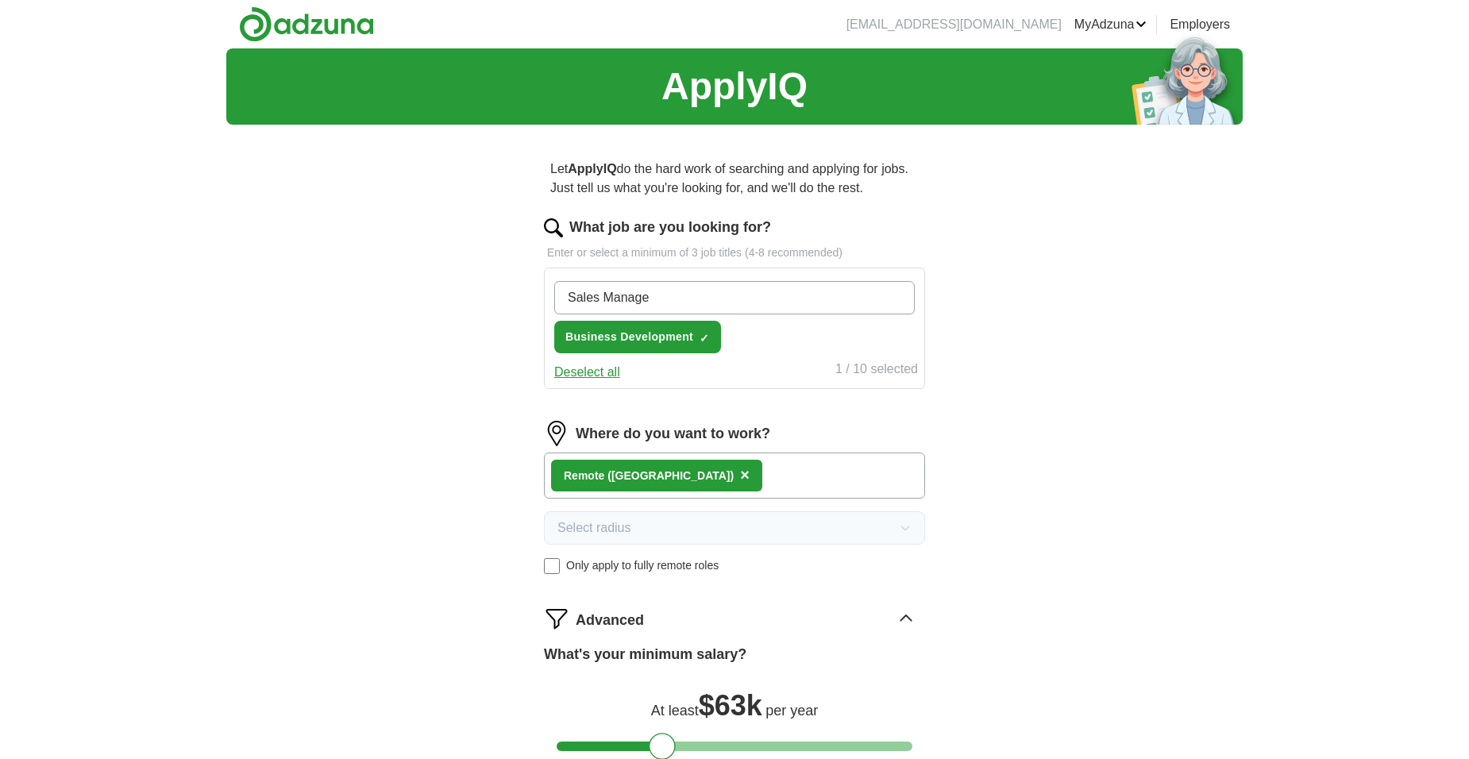
type input "Sales Manager"
click at [591, 297] on input "What job are you looking for?" at bounding box center [734, 297] width 360 height 33
type input "Trainer"
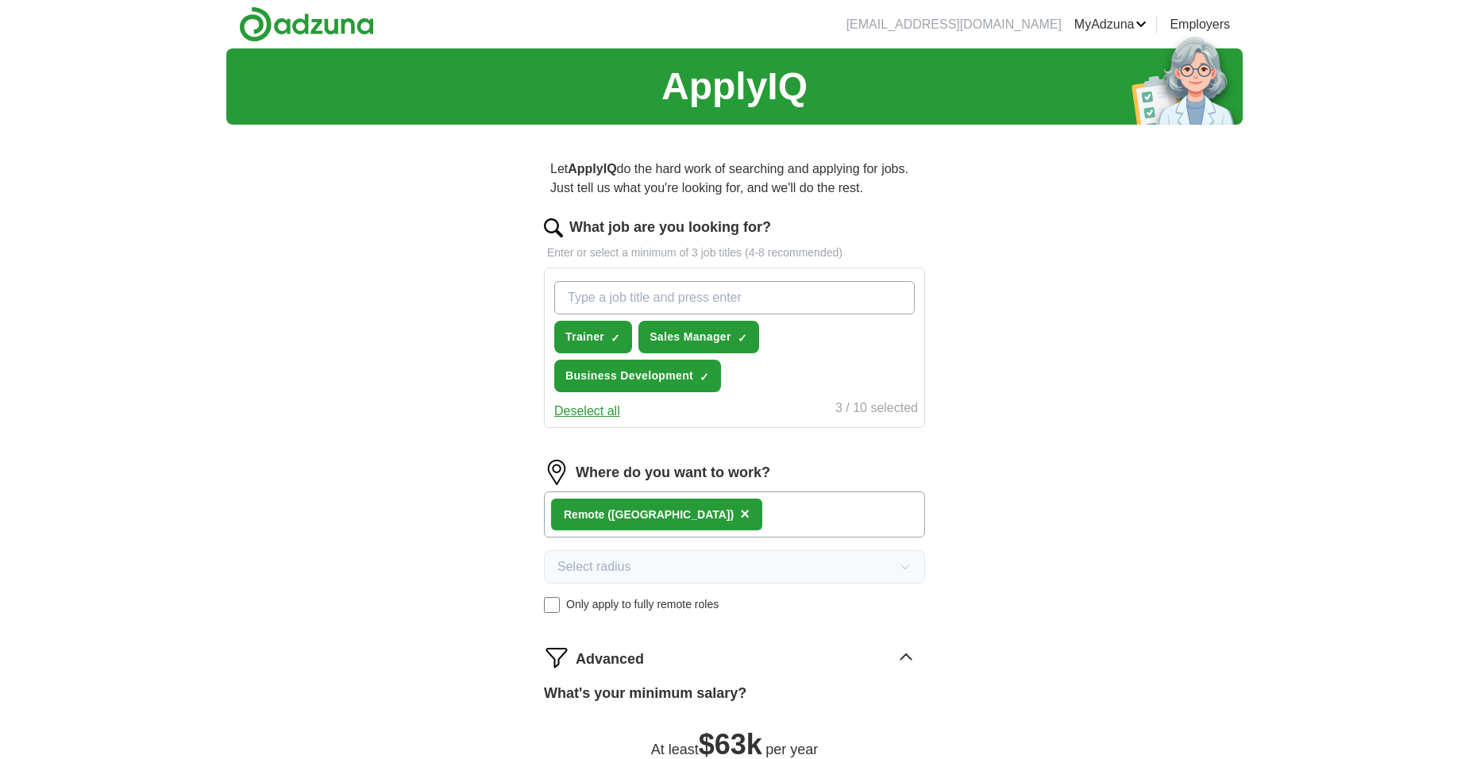
click at [569, 295] on input "What job are you looking for?" at bounding box center [734, 297] width 360 height 33
type input "Quality Control"
type input "Customer Service Representative"
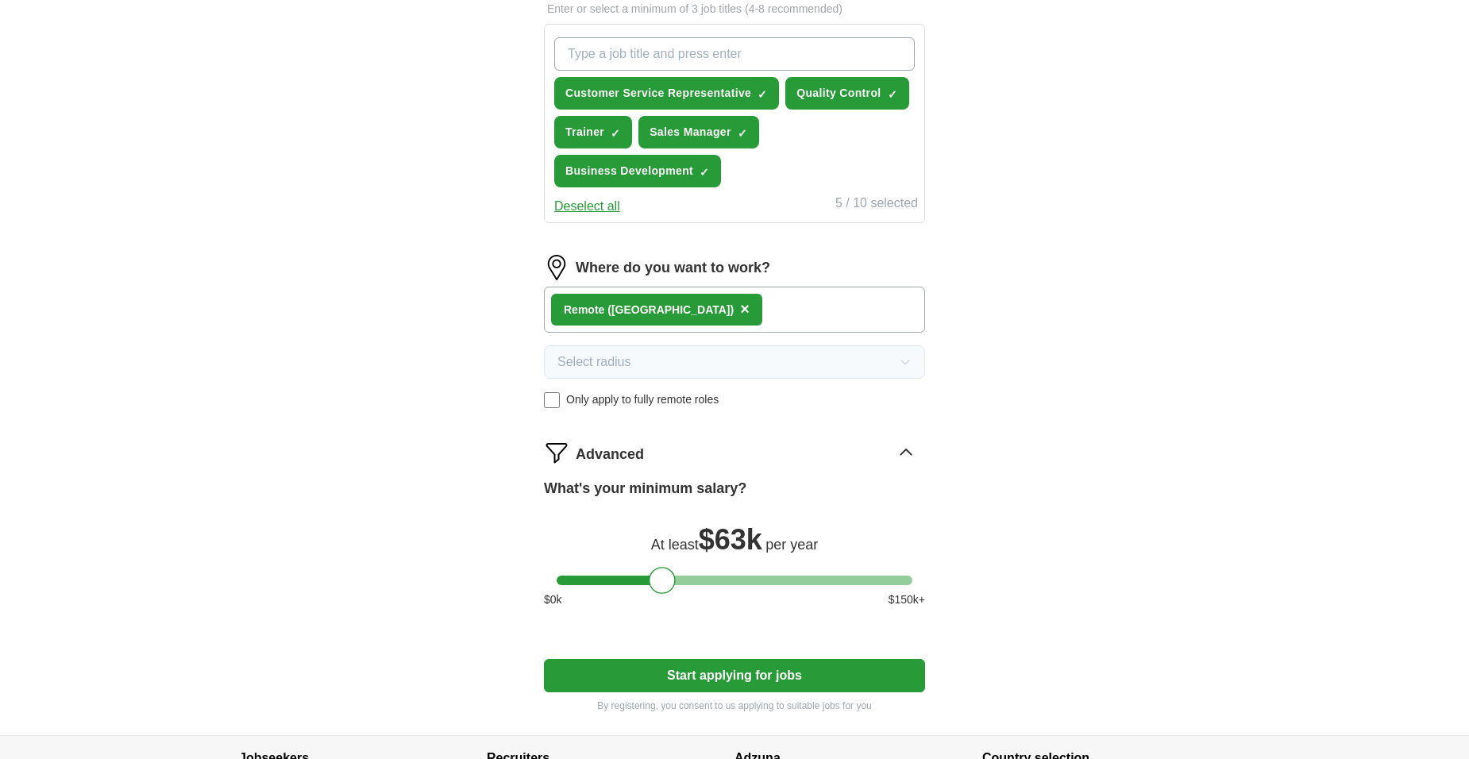
scroll to position [205, 0]
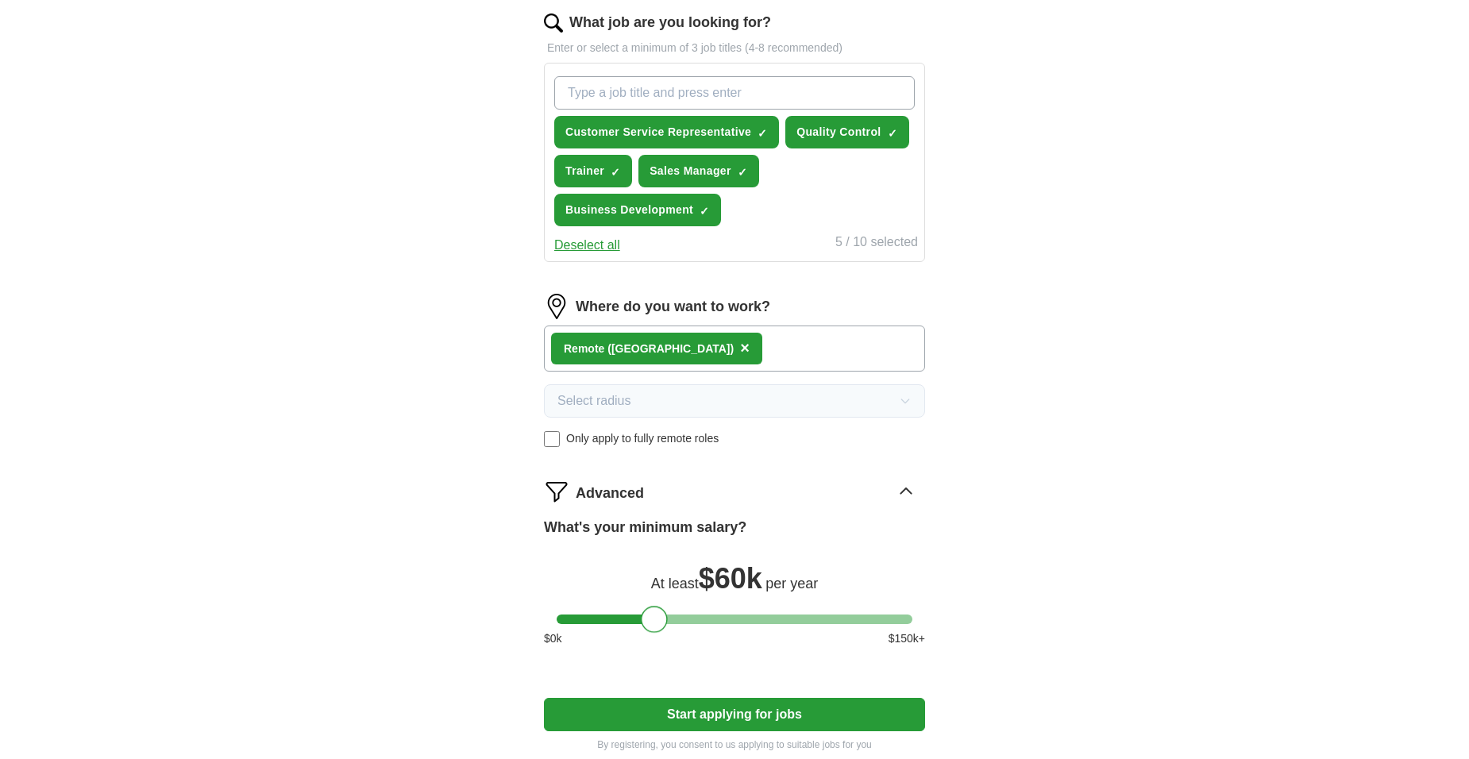
drag, startPoint x: 658, startPoint y: 623, endPoint x: 650, endPoint y: 622, distance: 8.8
click at [650, 622] on div at bounding box center [654, 619] width 27 height 27
click at [710, 717] on button "Start applying for jobs" at bounding box center [734, 714] width 381 height 33
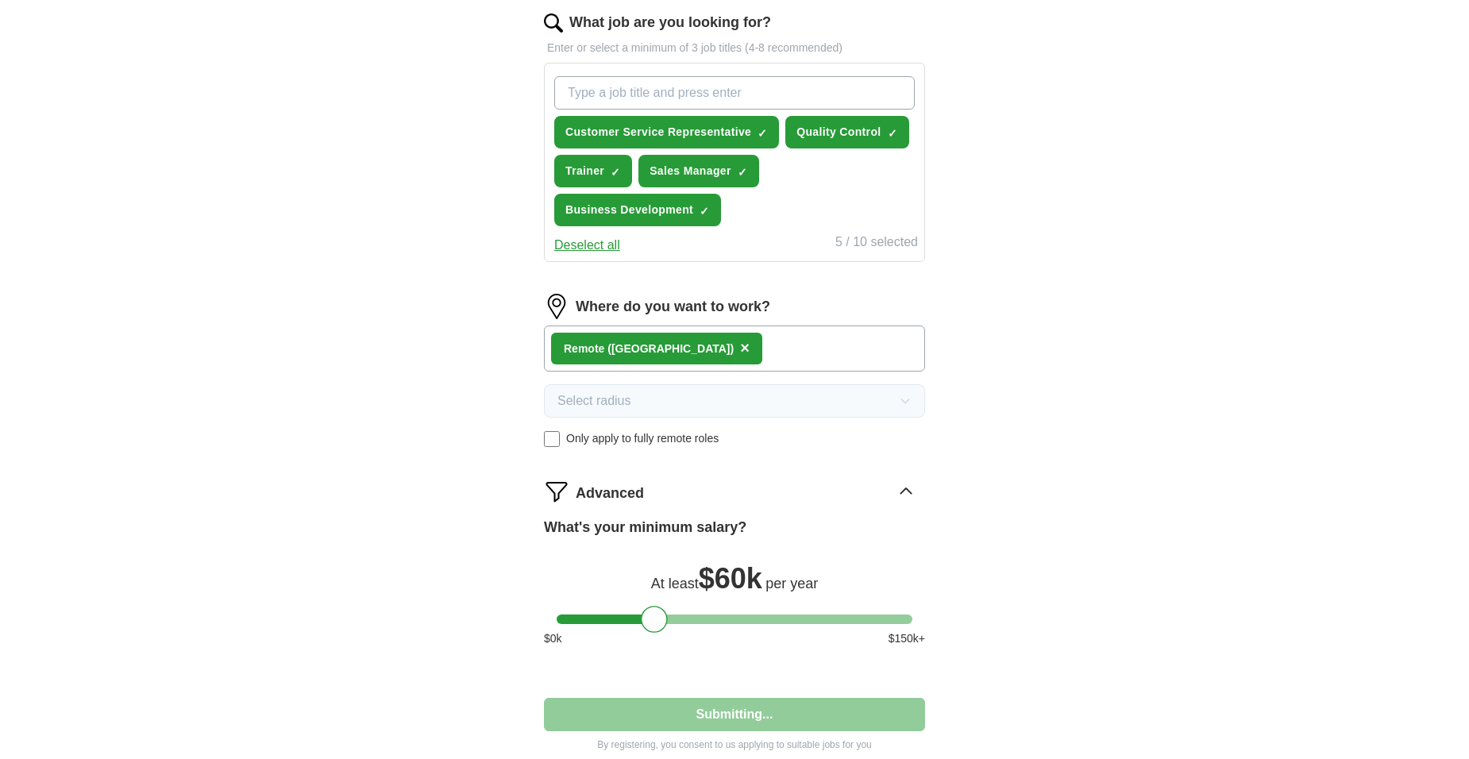
select select "**"
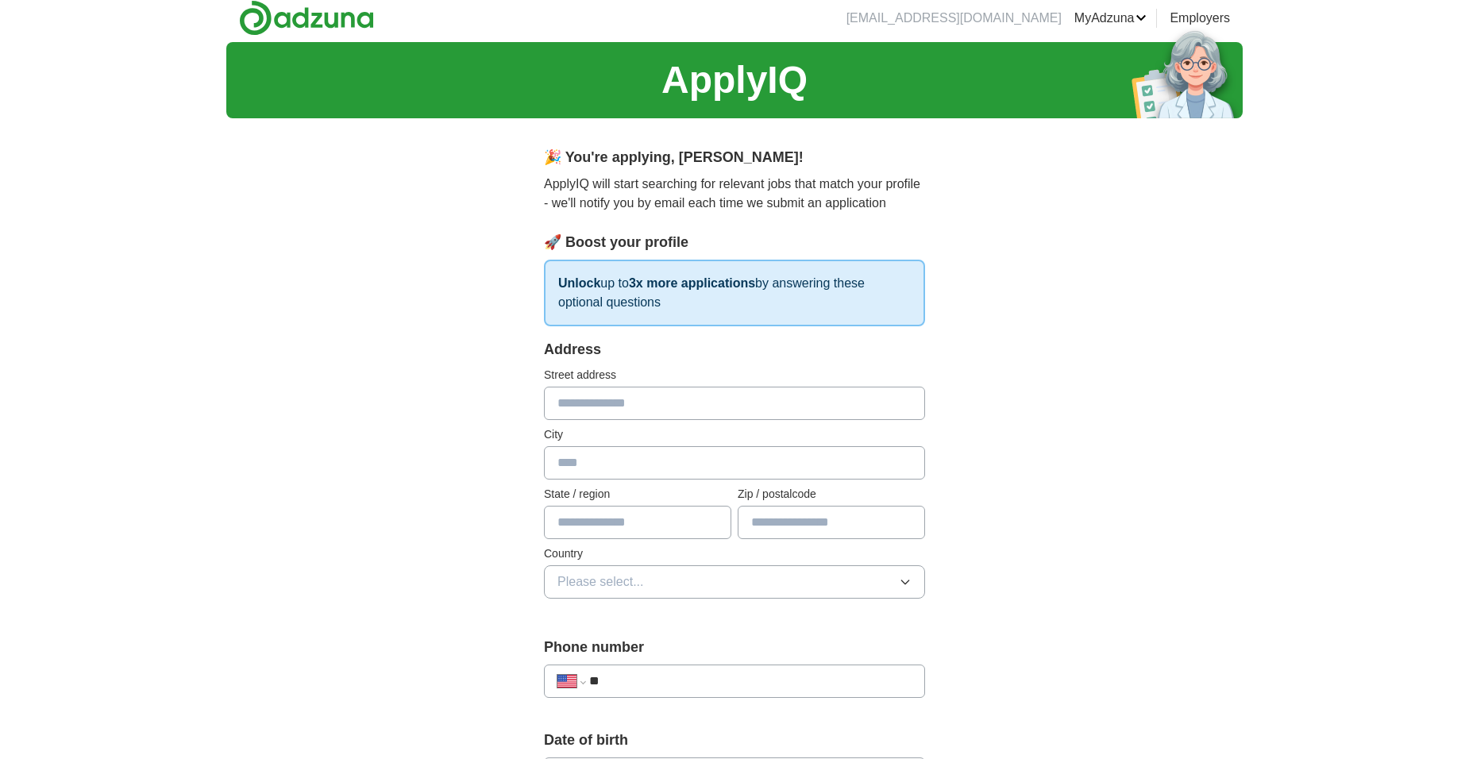
scroll to position [0, 0]
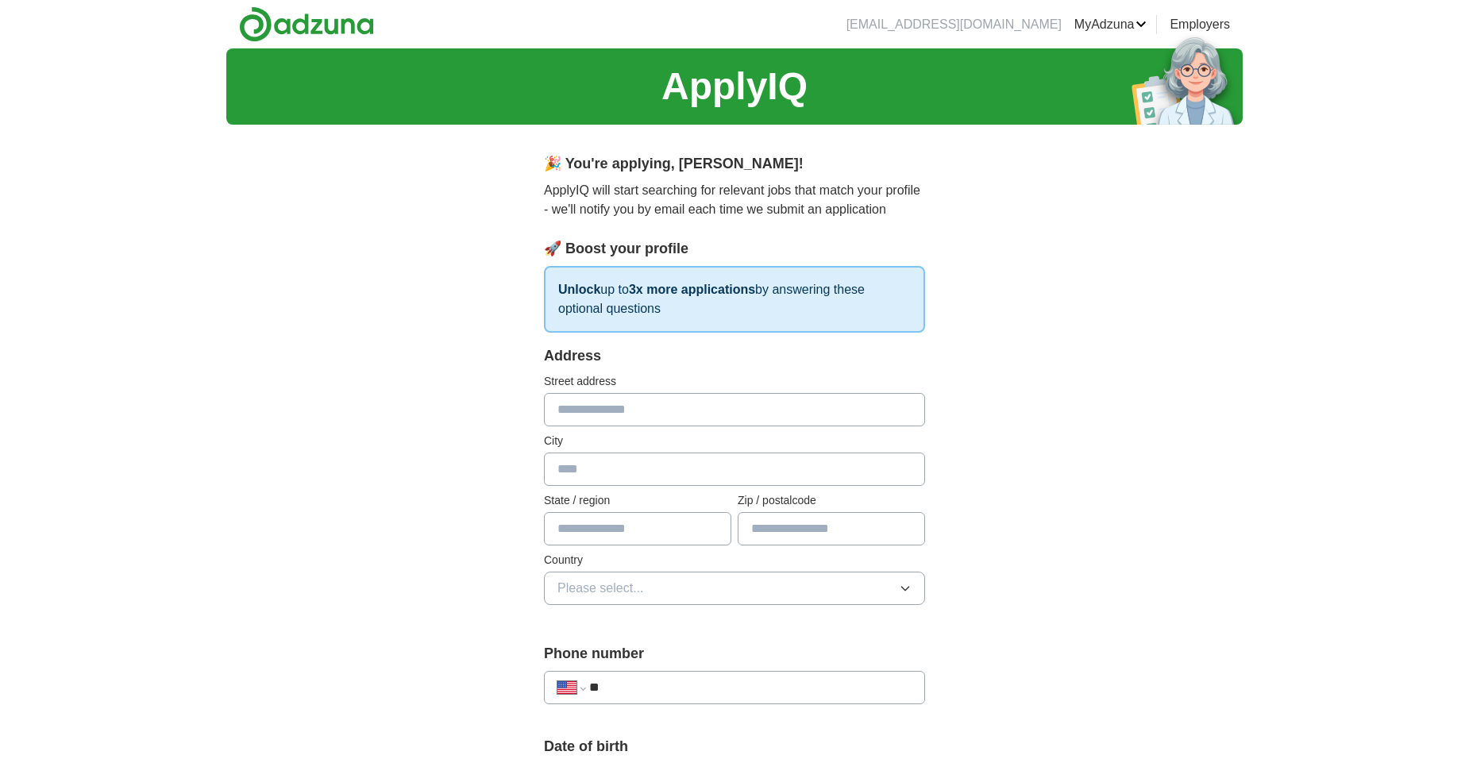
click at [565, 418] on input "text" at bounding box center [734, 409] width 381 height 33
type input "***"
type input "*****"
click at [597, 538] on input "text" at bounding box center [637, 528] width 187 height 33
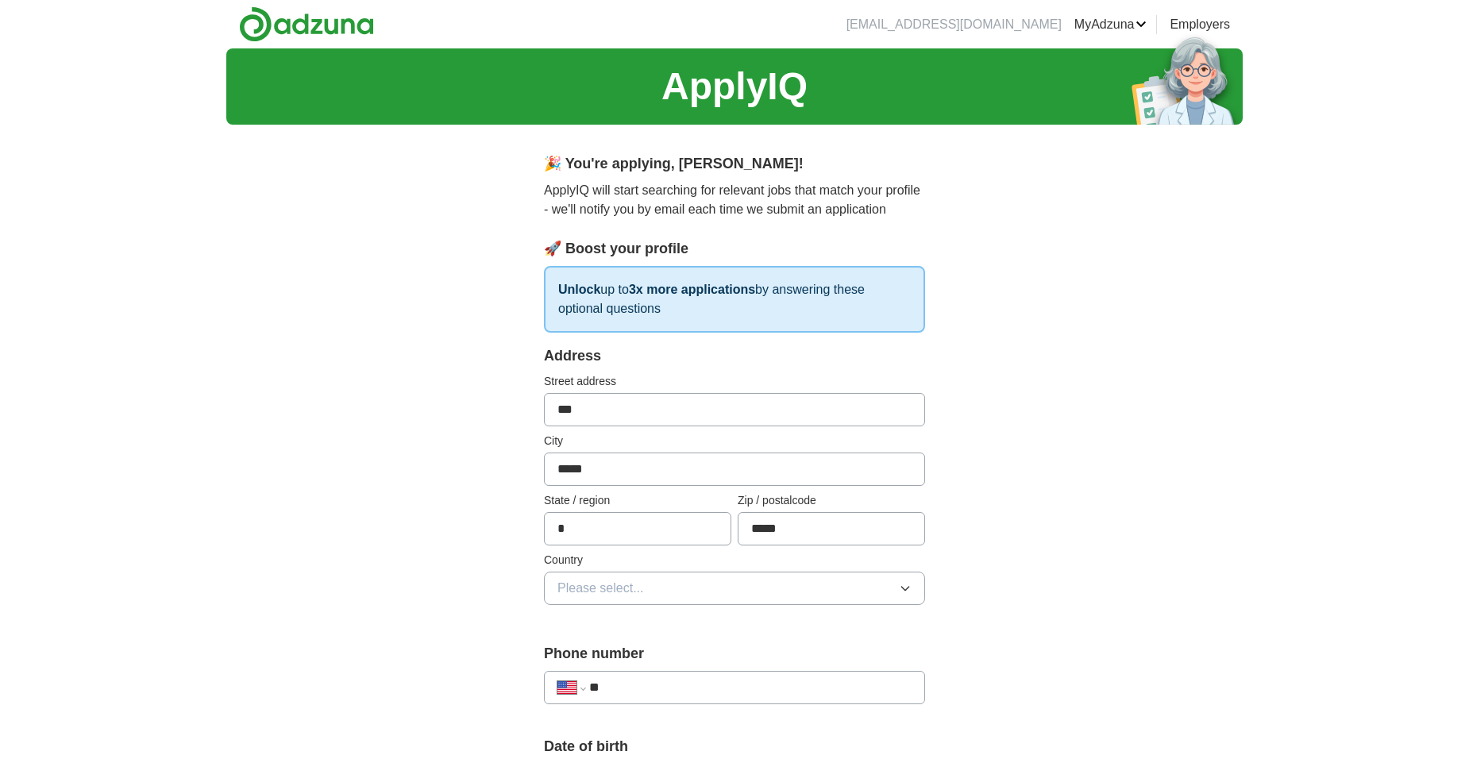
type input "*********"
click at [904, 592] on icon "button" at bounding box center [905, 588] width 13 height 13
click at [578, 658] on span "[GEOGRAPHIC_DATA]" at bounding box center [623, 657] width 133 height 19
click at [616, 688] on input "**" at bounding box center [750, 687] width 322 height 19
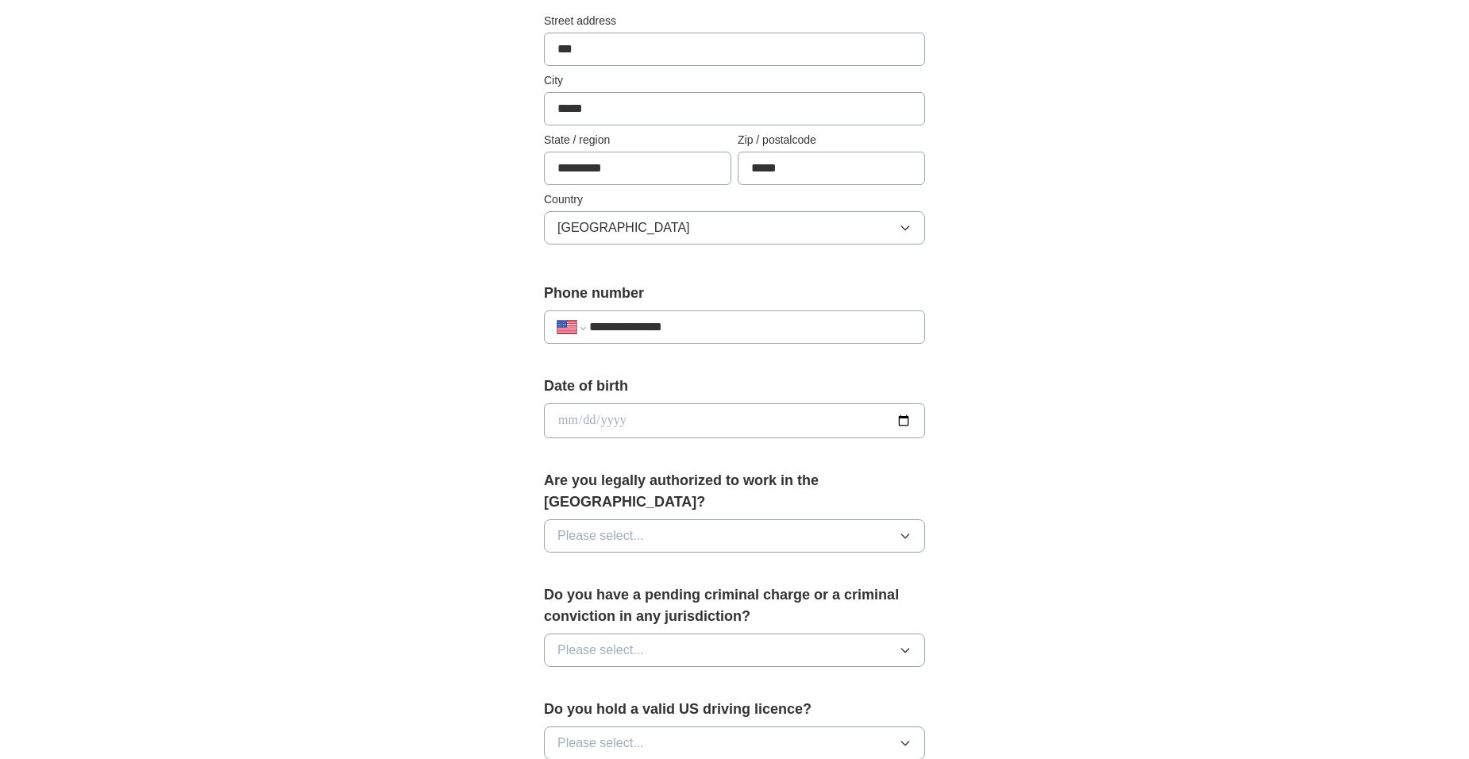
scroll to position [363, 0]
type input "**********"
click at [565, 411] on input "date" at bounding box center [734, 418] width 381 height 35
type input "**********"
click at [903, 527] on icon "button" at bounding box center [905, 533] width 13 height 13
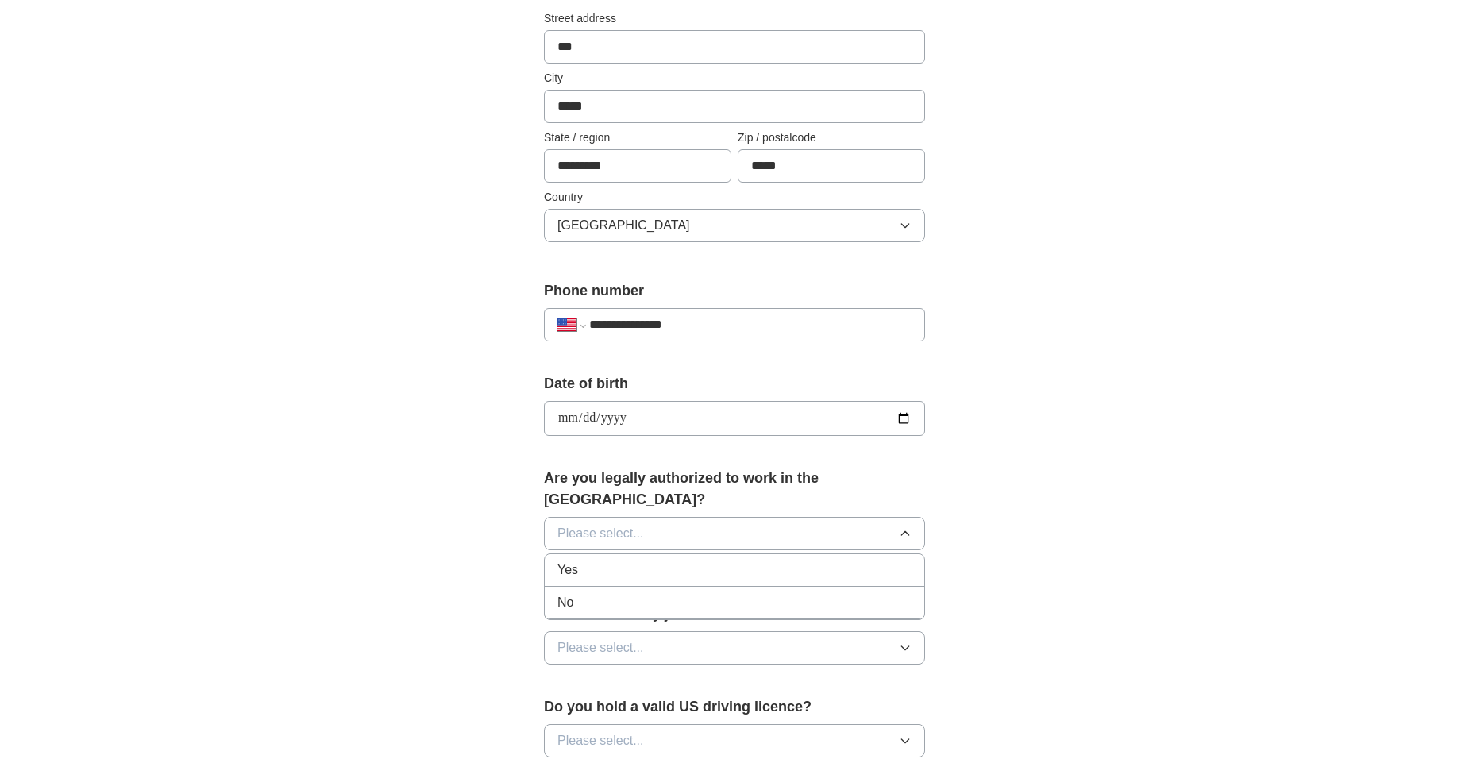
click at [611, 561] on div "Yes" at bounding box center [734, 570] width 354 height 19
click at [912, 631] on button "Please select..." at bounding box center [734, 647] width 381 height 33
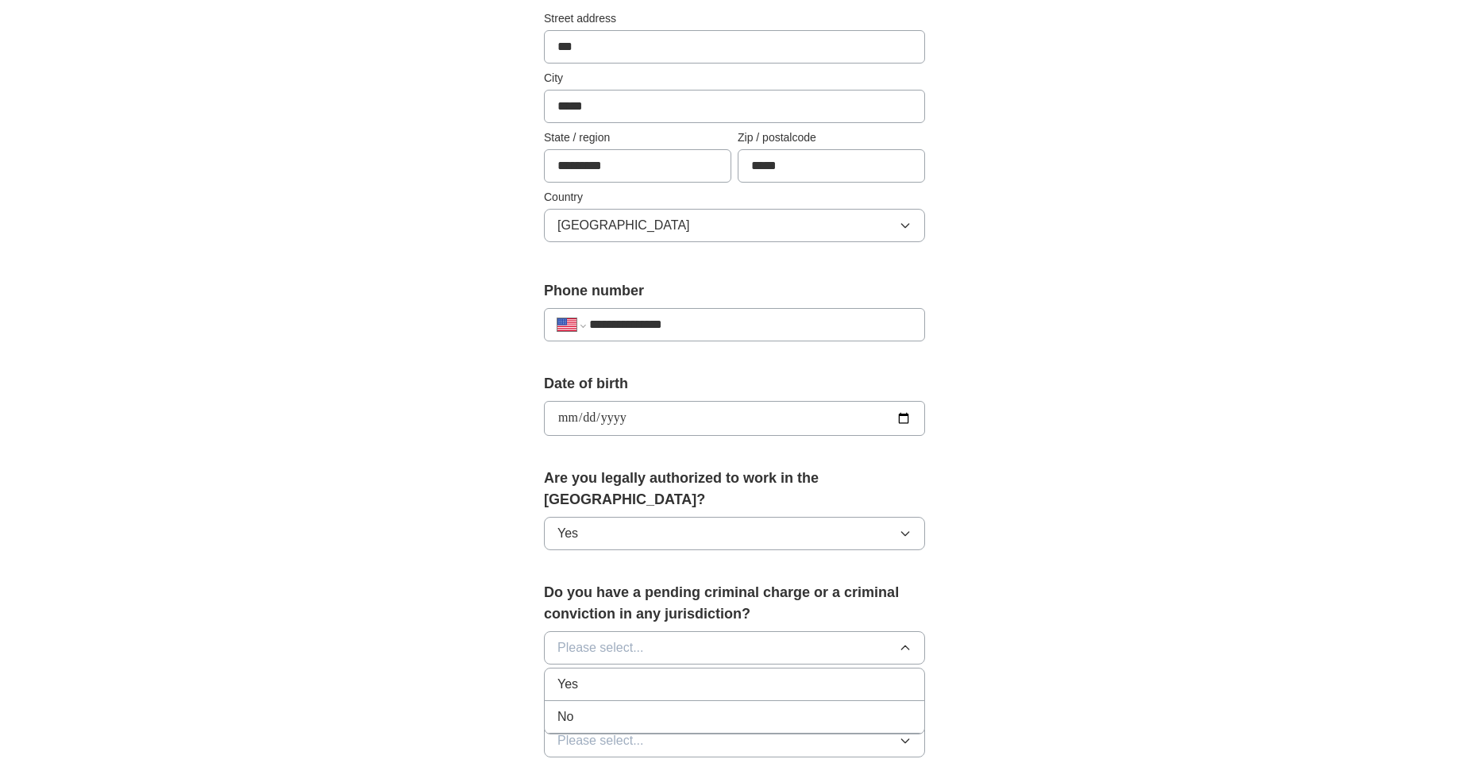
click at [553, 701] on li "No" at bounding box center [735, 717] width 380 height 33
click at [899, 724] on button "Please select..." at bounding box center [734, 740] width 381 height 33
drag, startPoint x: 565, startPoint y: 753, endPoint x: 577, endPoint y: 745, distance: 14.3
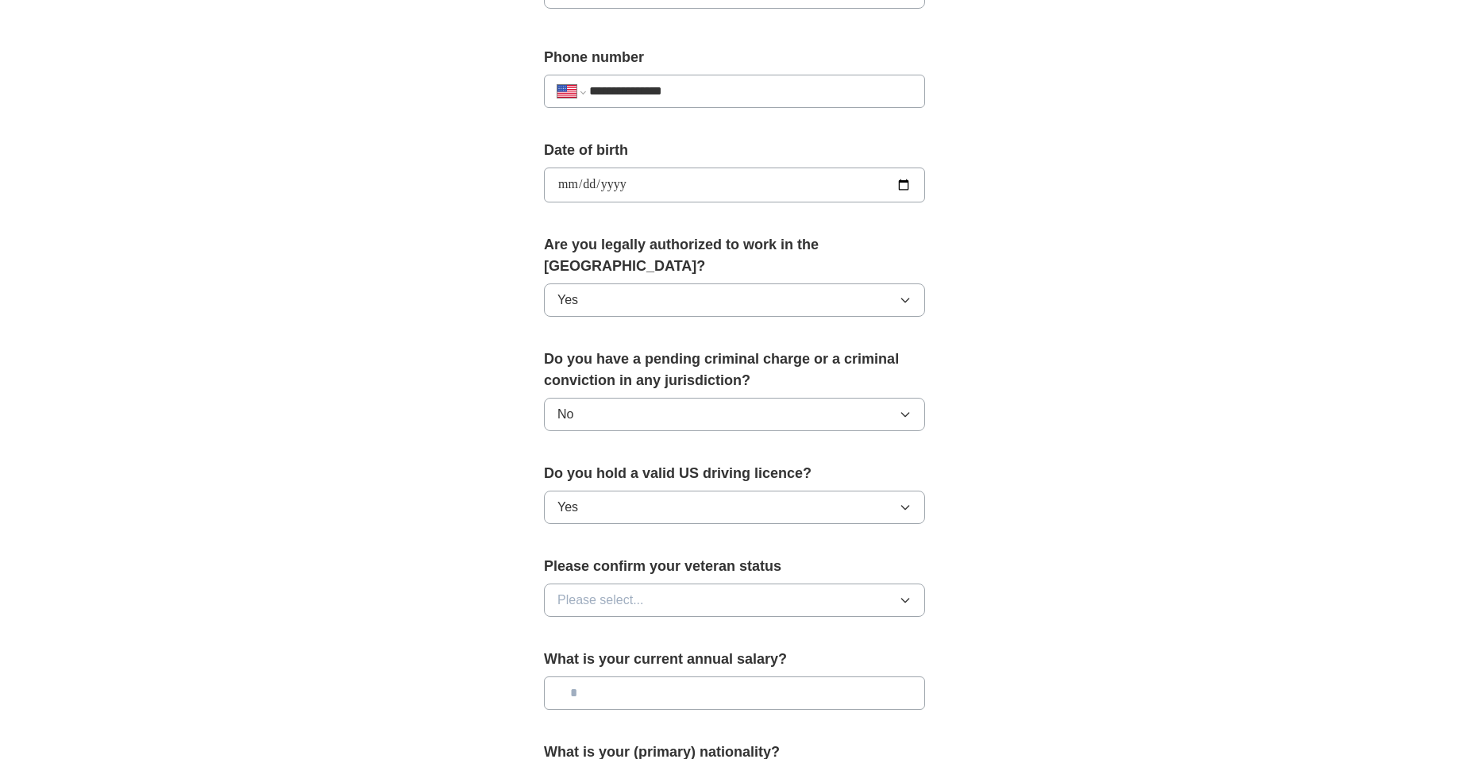
scroll to position [605, 0]
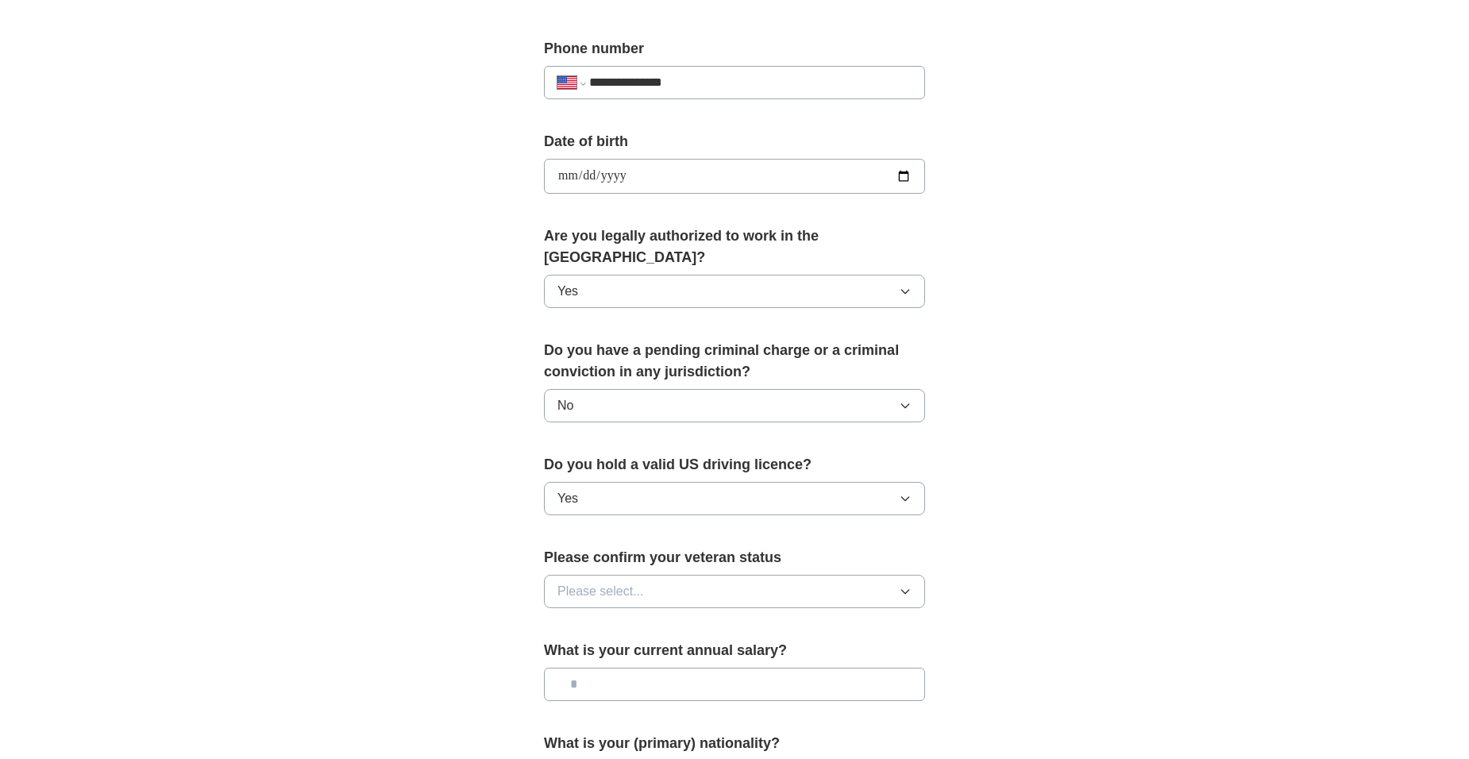
click at [907, 585] on icon "button" at bounding box center [905, 591] width 13 height 13
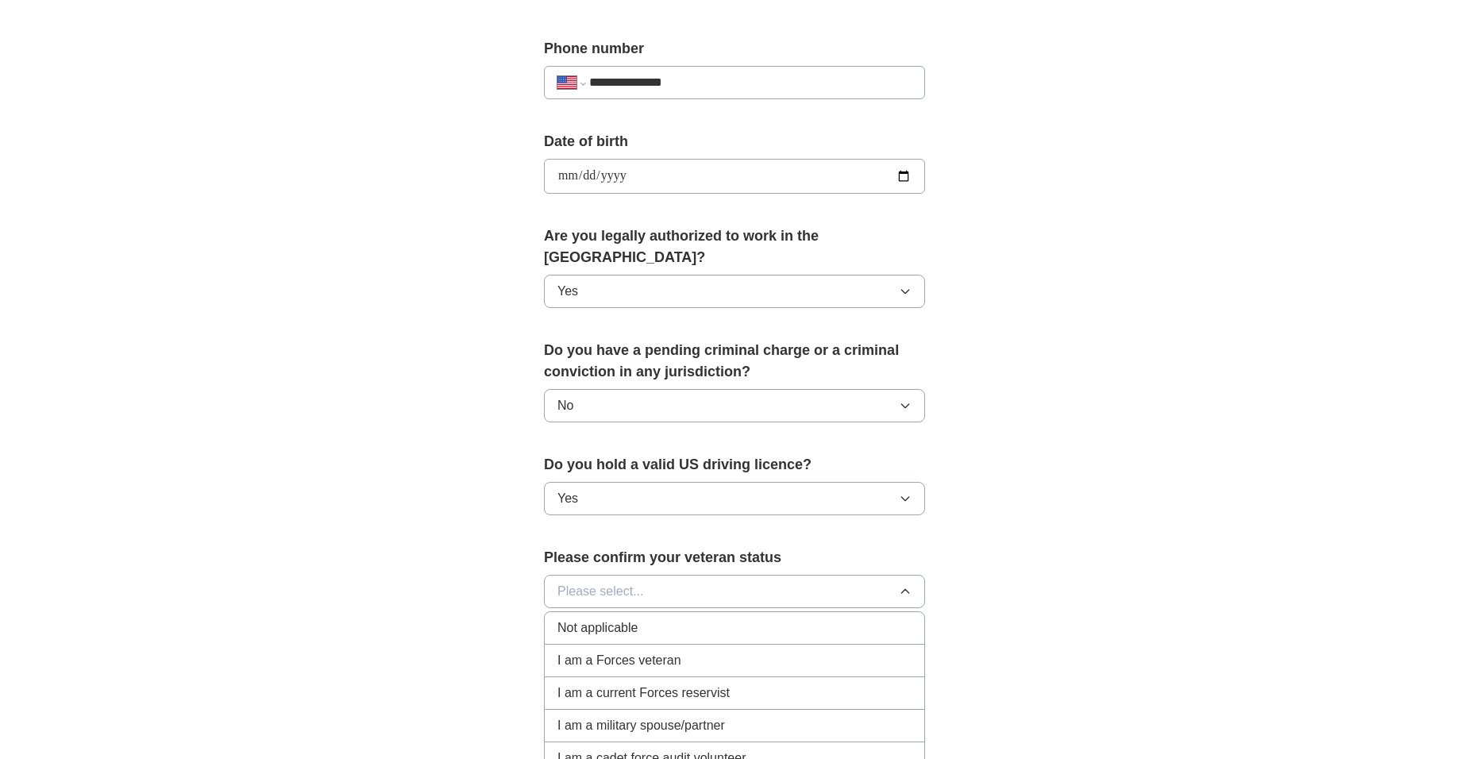
click at [576, 619] on span "Not applicable" at bounding box center [597, 628] width 80 height 19
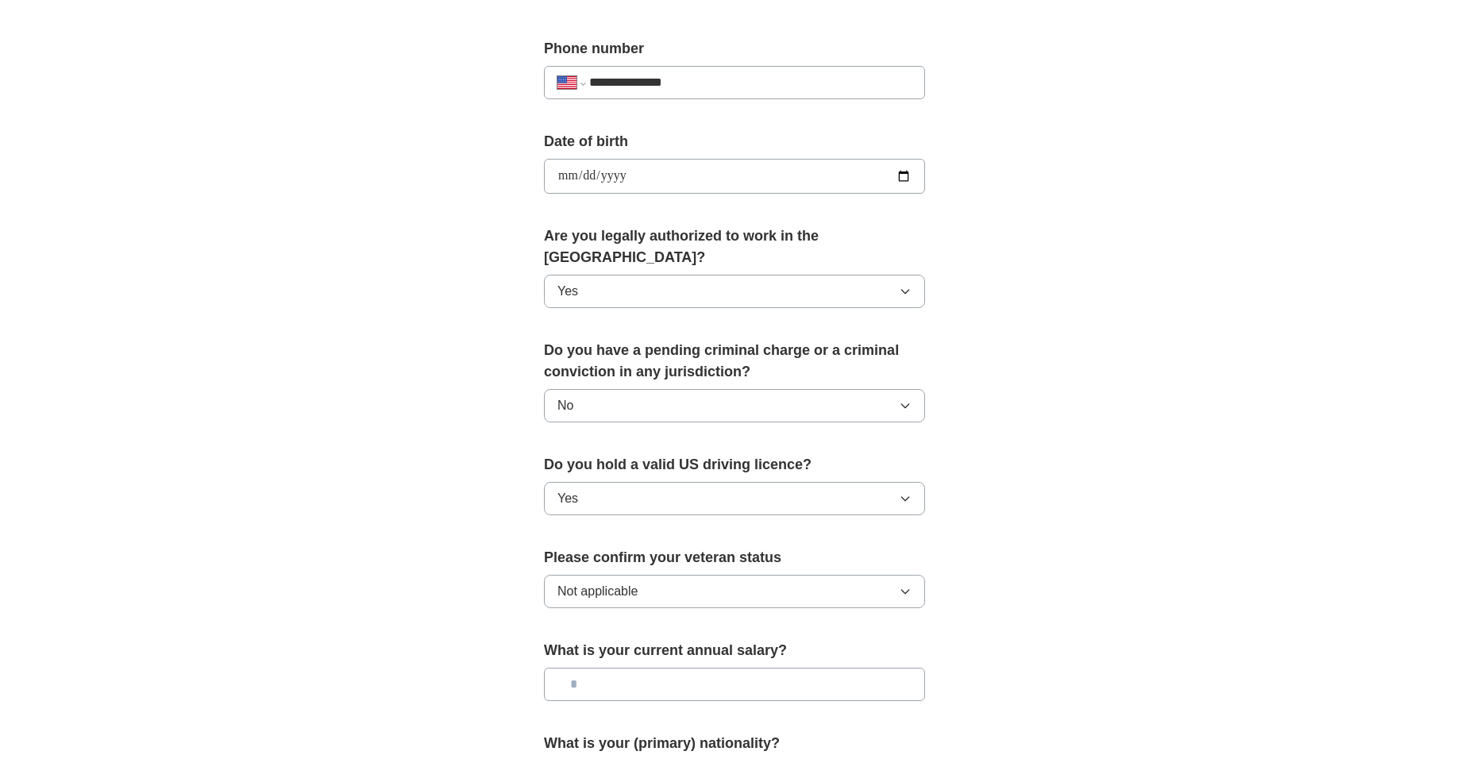
drag, startPoint x: 581, startPoint y: 661, endPoint x: 588, endPoint y: 653, distance: 10.7
click at [584, 668] on input "text" at bounding box center [734, 684] width 381 height 33
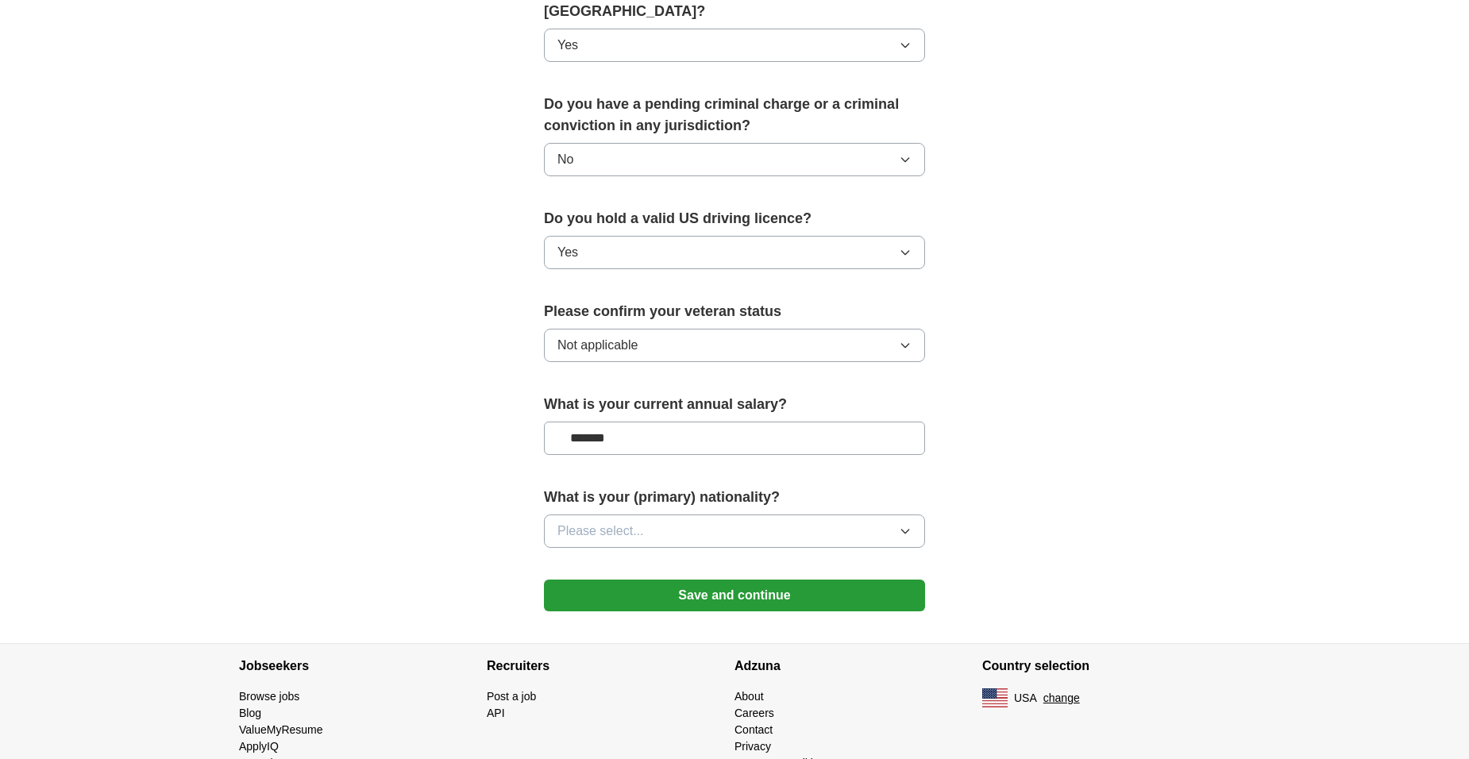
scroll to position [874, 0]
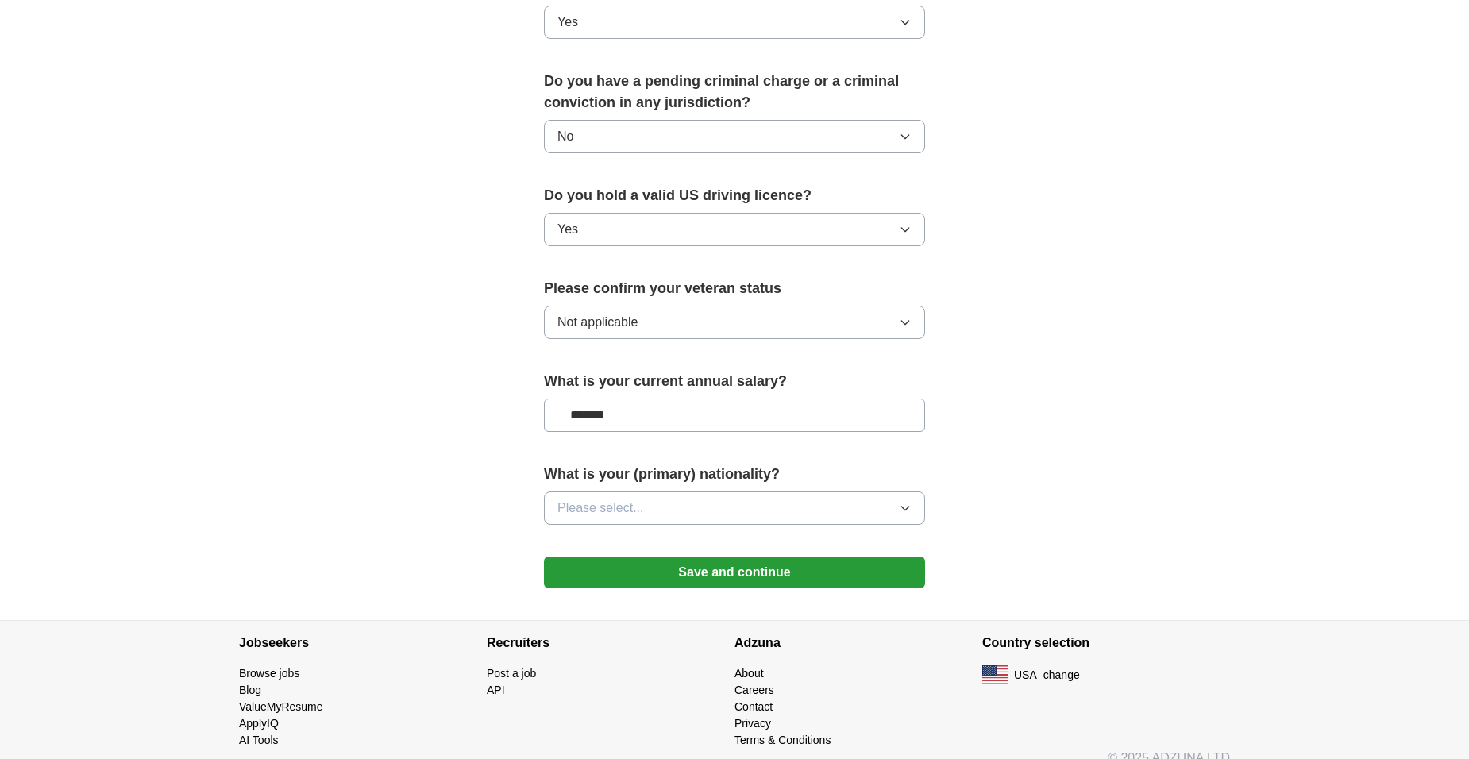
type input "*******"
click at [902, 502] on icon "button" at bounding box center [905, 508] width 13 height 13
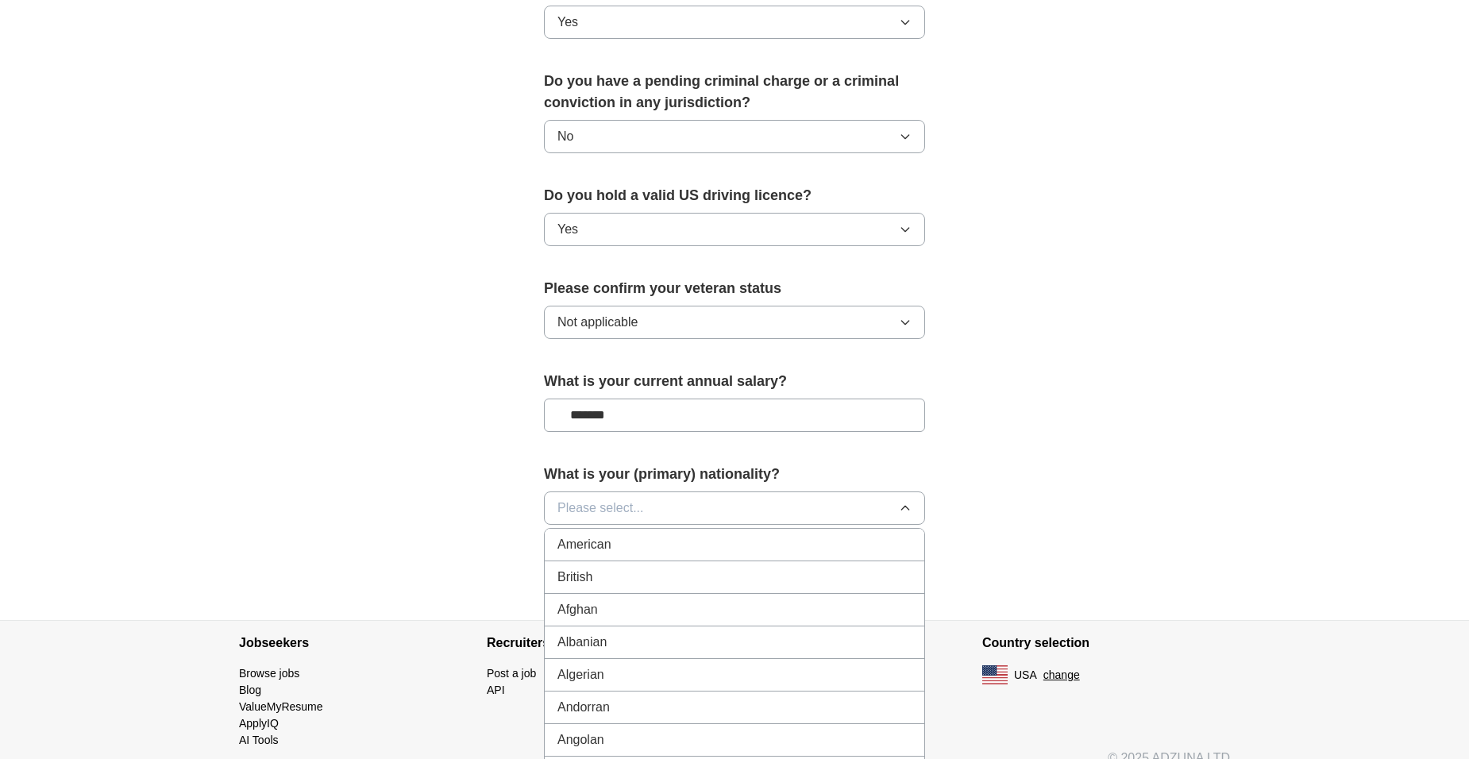
click at [591, 535] on span "American" at bounding box center [584, 544] width 54 height 19
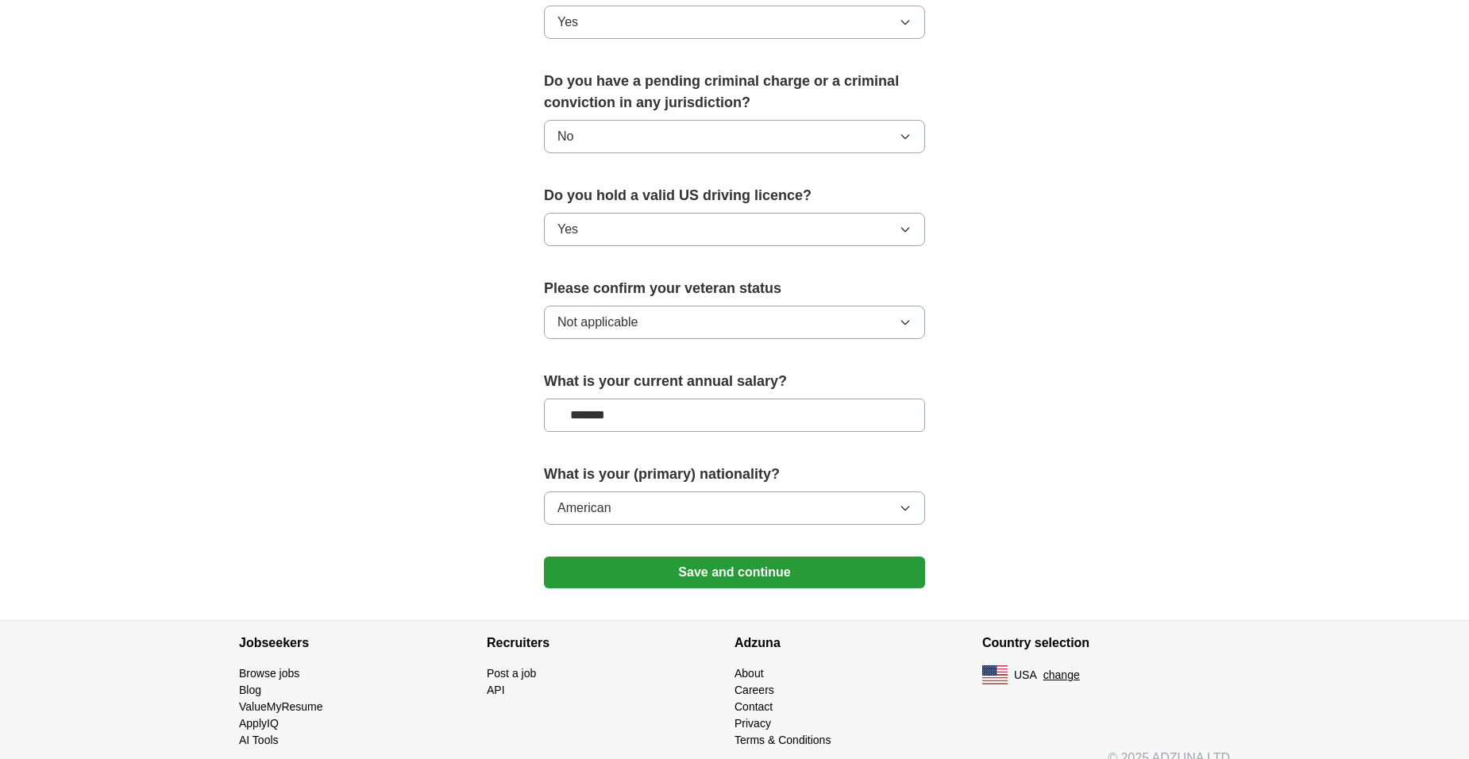
click at [673, 557] on button "Save and continue" at bounding box center [734, 573] width 381 height 32
